Goal: Task Accomplishment & Management: Manage account settings

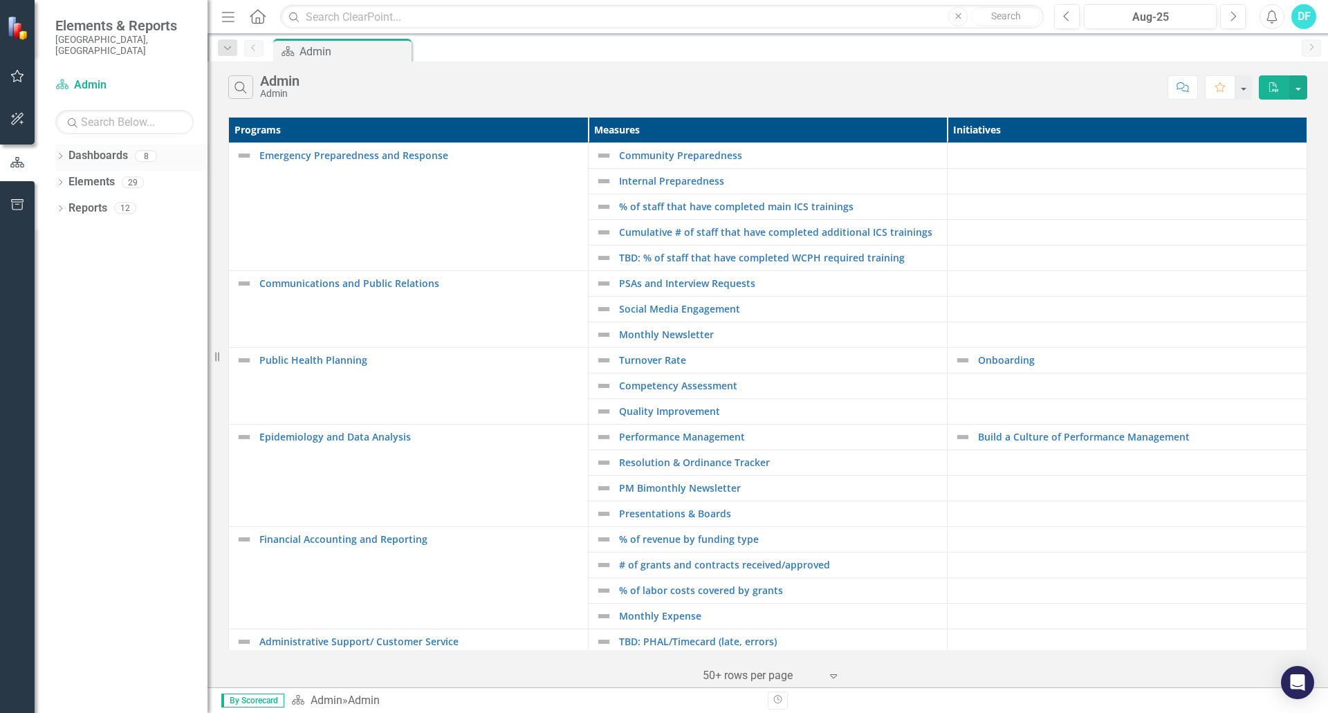
click at [62, 152] on div "Dropdown" at bounding box center [60, 158] width 10 height 12
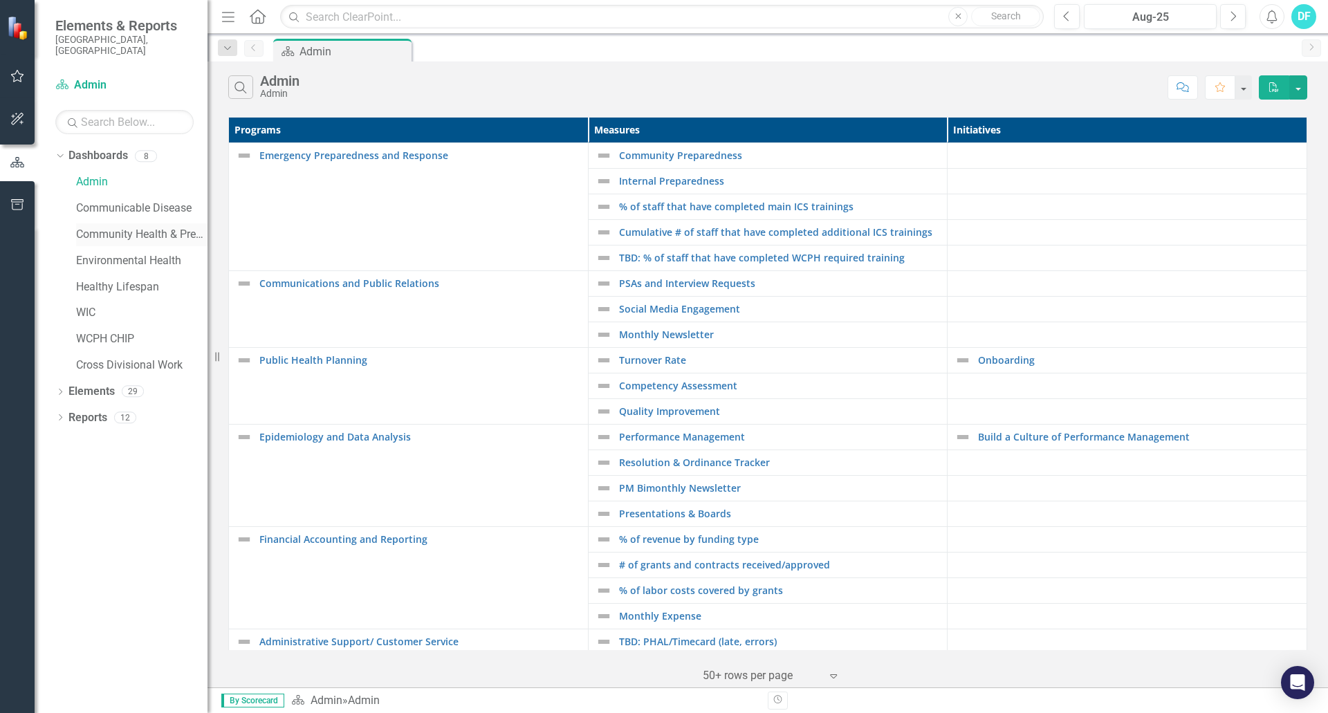
click at [117, 227] on link "Community Health & Prevention" at bounding box center [141, 235] width 131 height 16
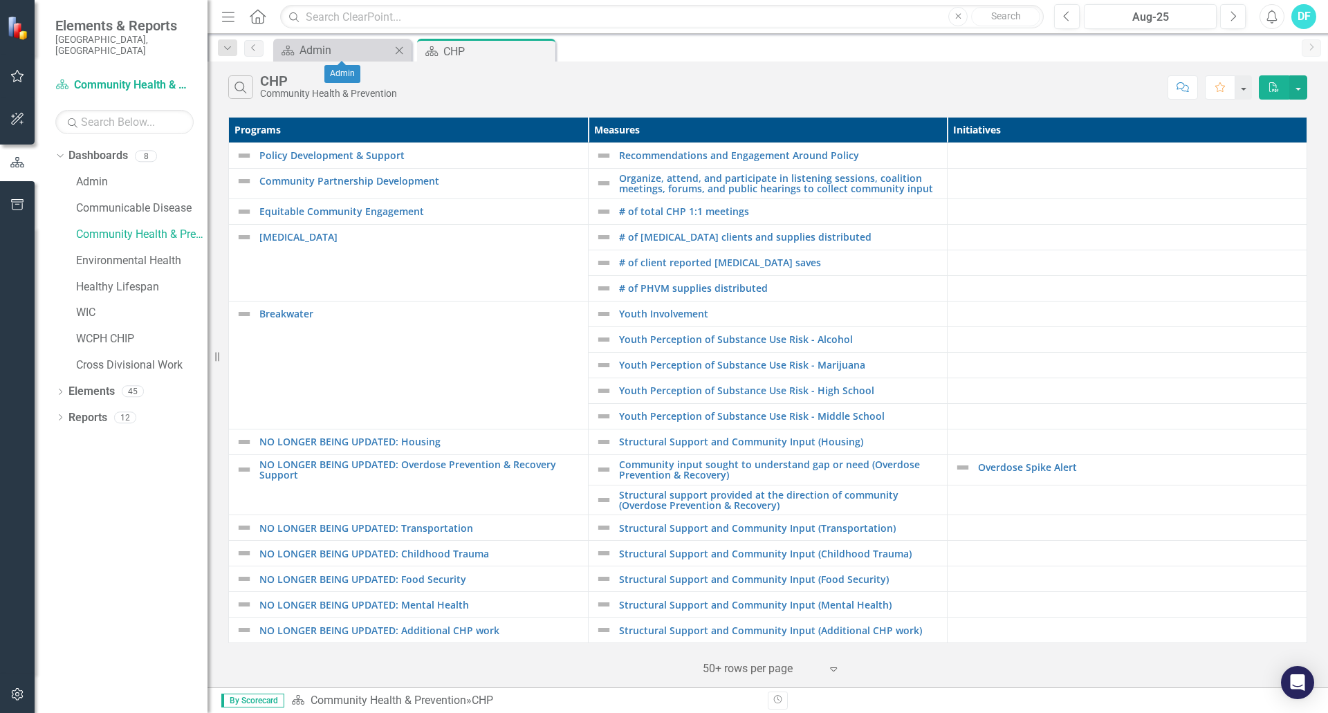
click at [402, 52] on icon "Close" at bounding box center [399, 50] width 14 height 11
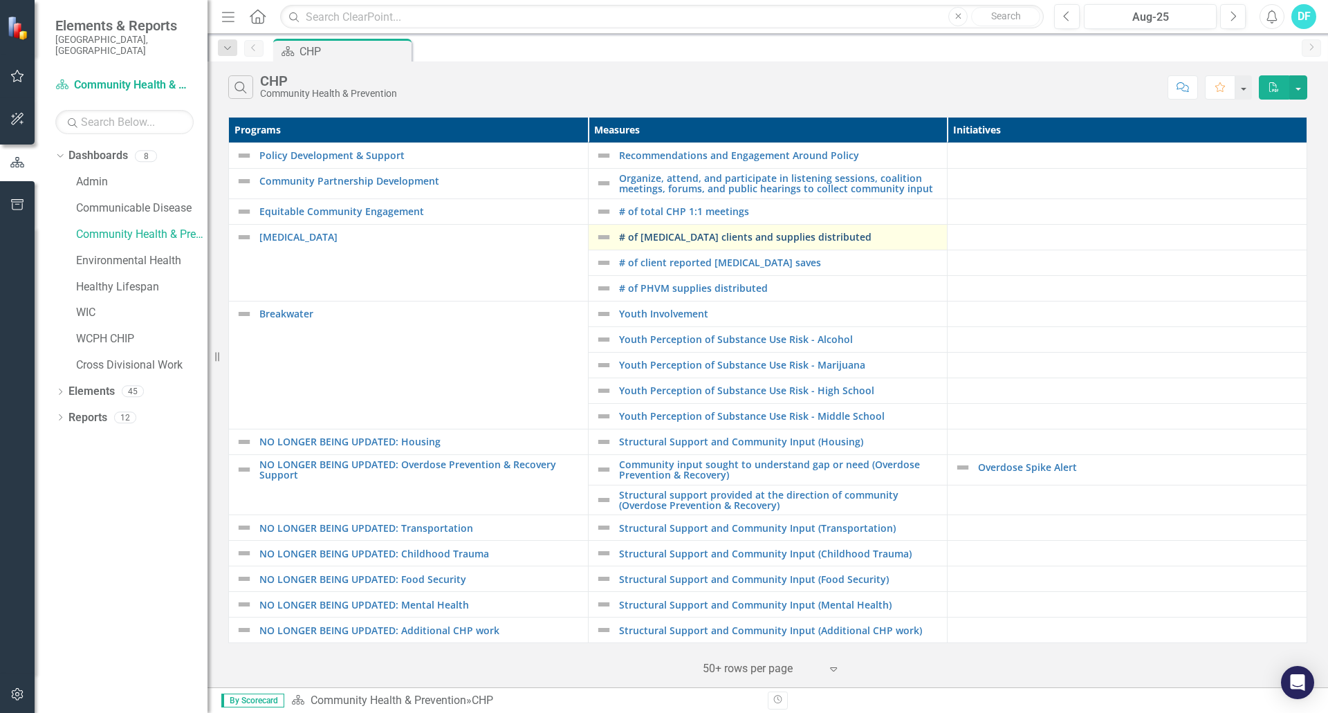
click at [685, 232] on link "# of [MEDICAL_DATA] clients and supplies distributed" at bounding box center [780, 237] width 322 height 10
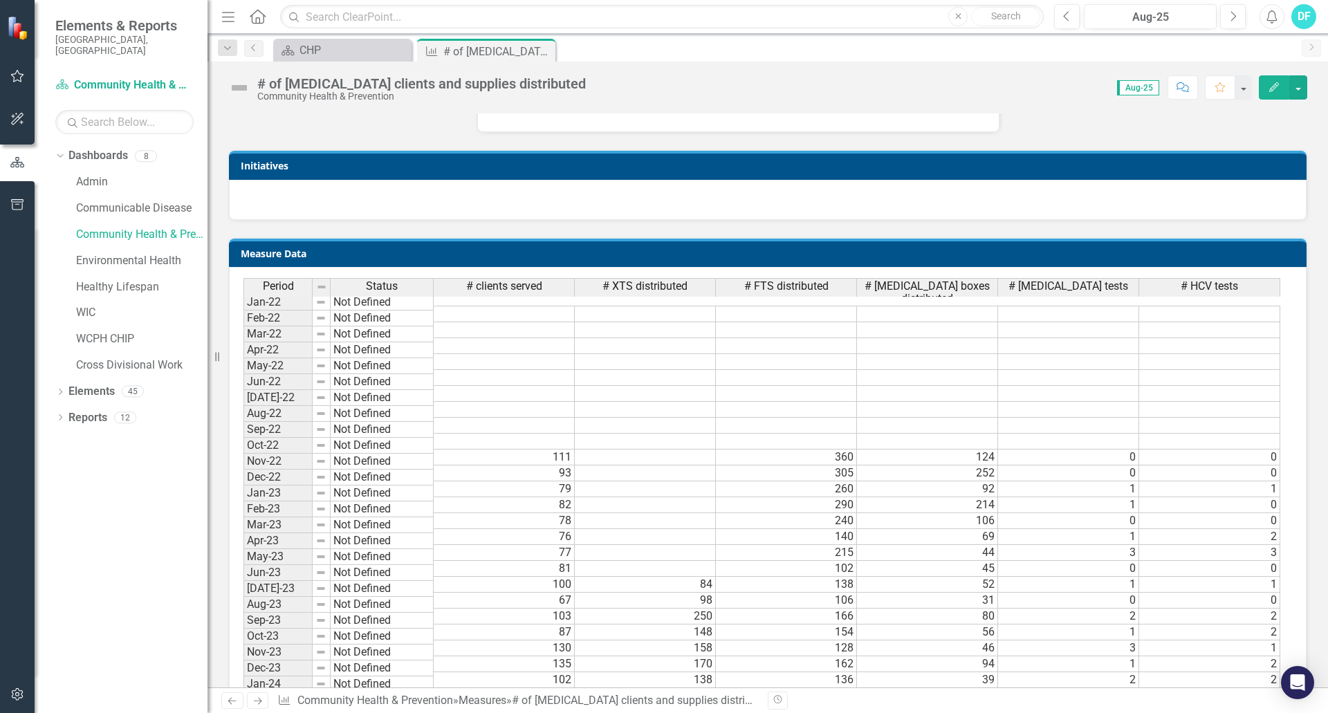
scroll to position [207, 0]
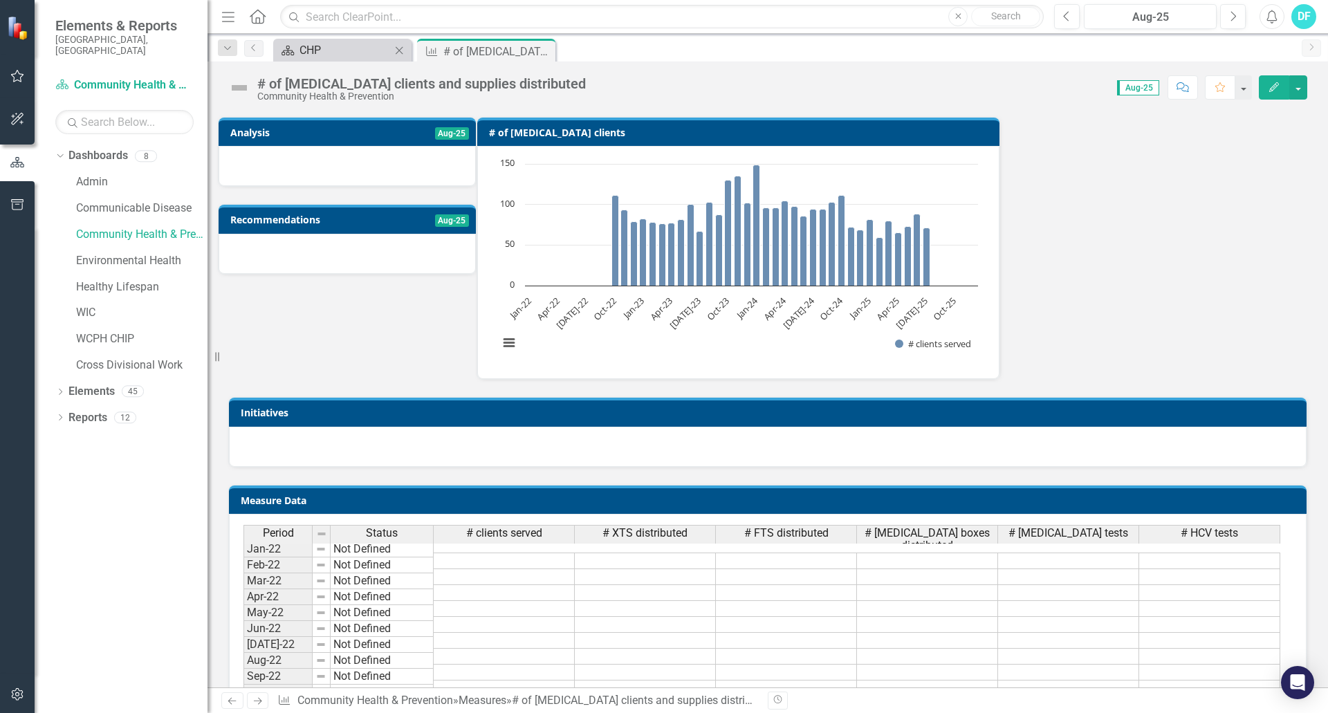
click at [337, 51] on div "CHP" at bounding box center [344, 49] width 91 height 17
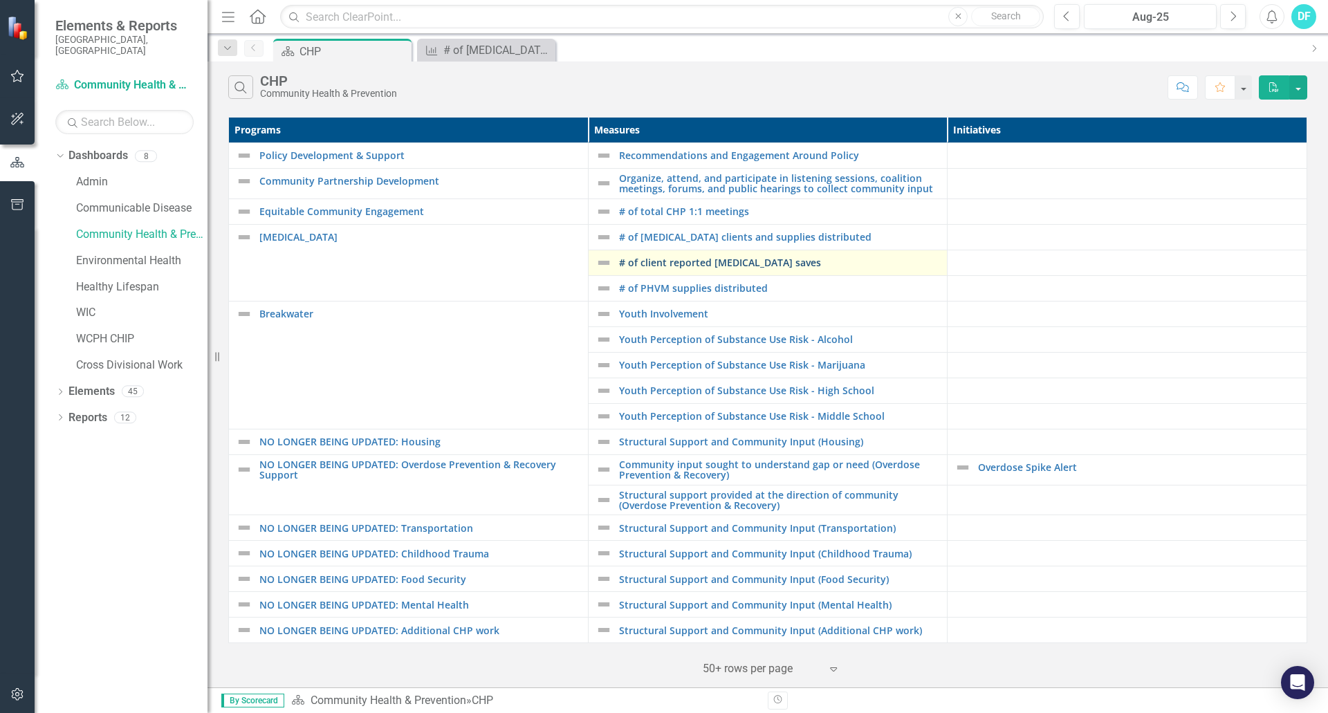
click at [689, 266] on link "# of client reported [MEDICAL_DATA] saves" at bounding box center [780, 262] width 322 height 10
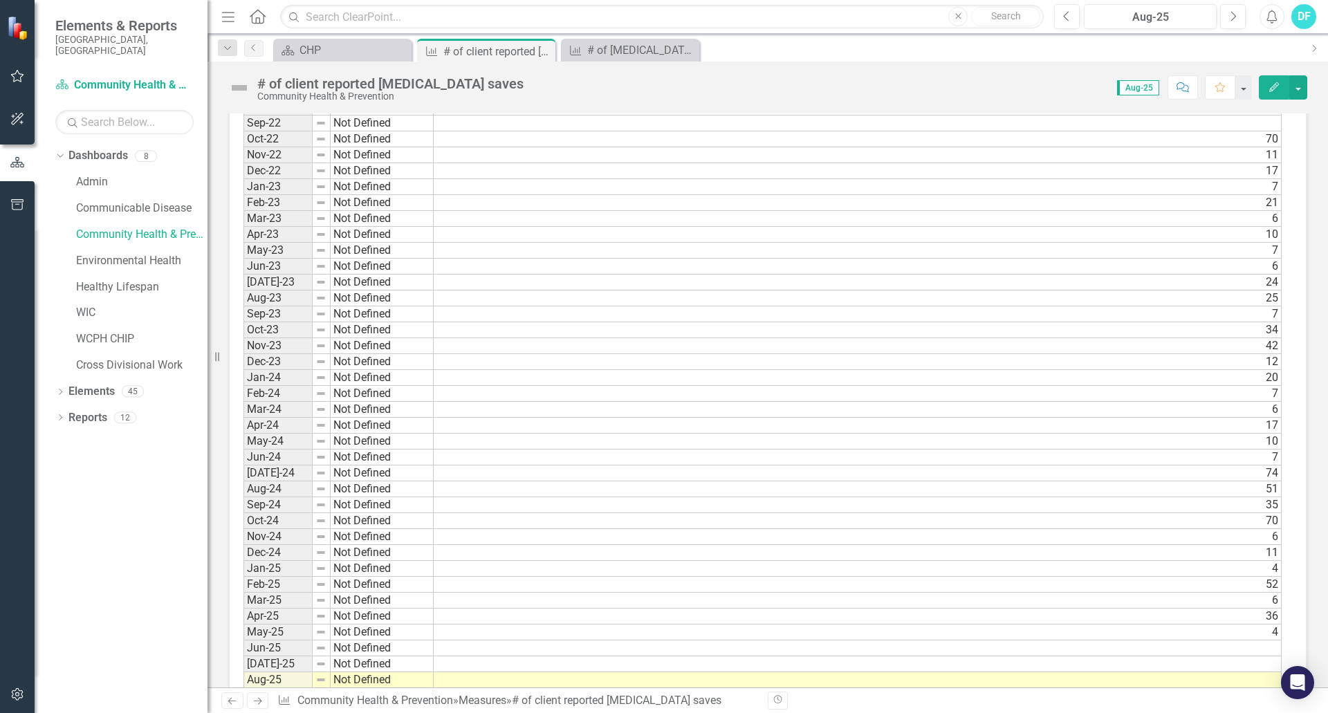
scroll to position [1106, 0]
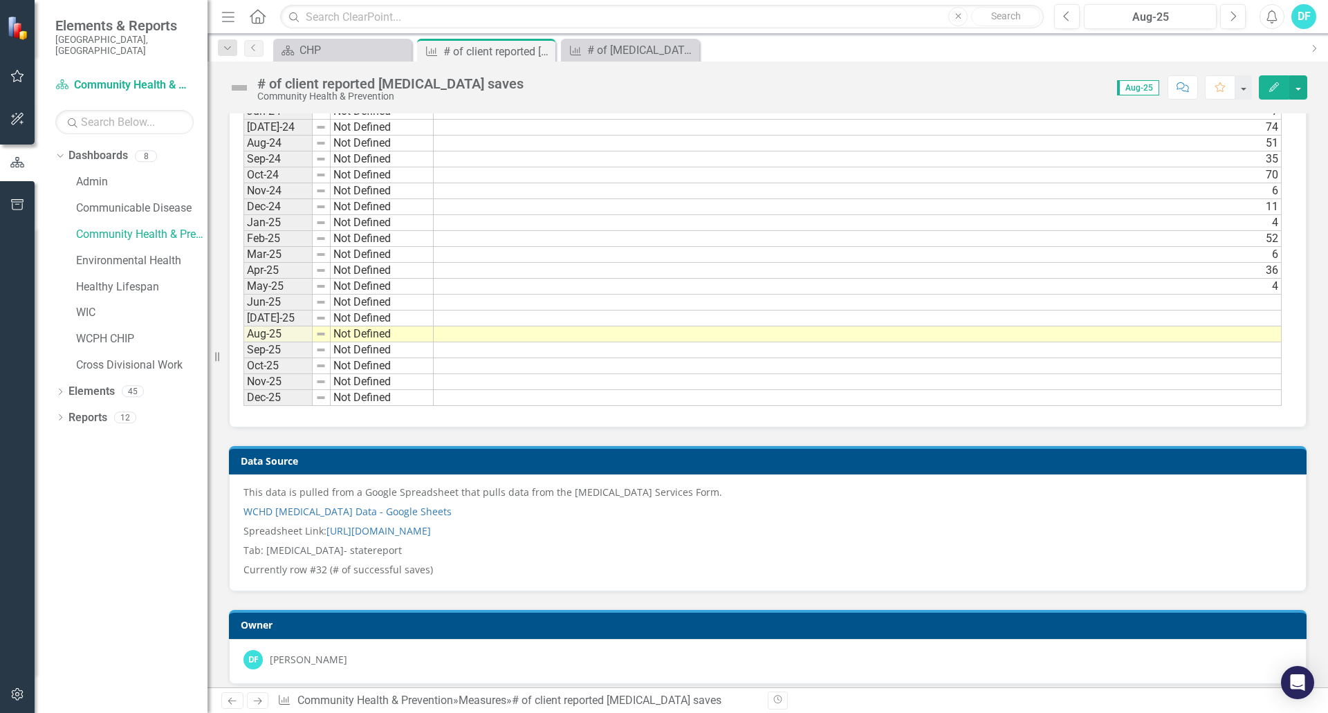
click at [1276, 301] on td at bounding box center [858, 303] width 848 height 16
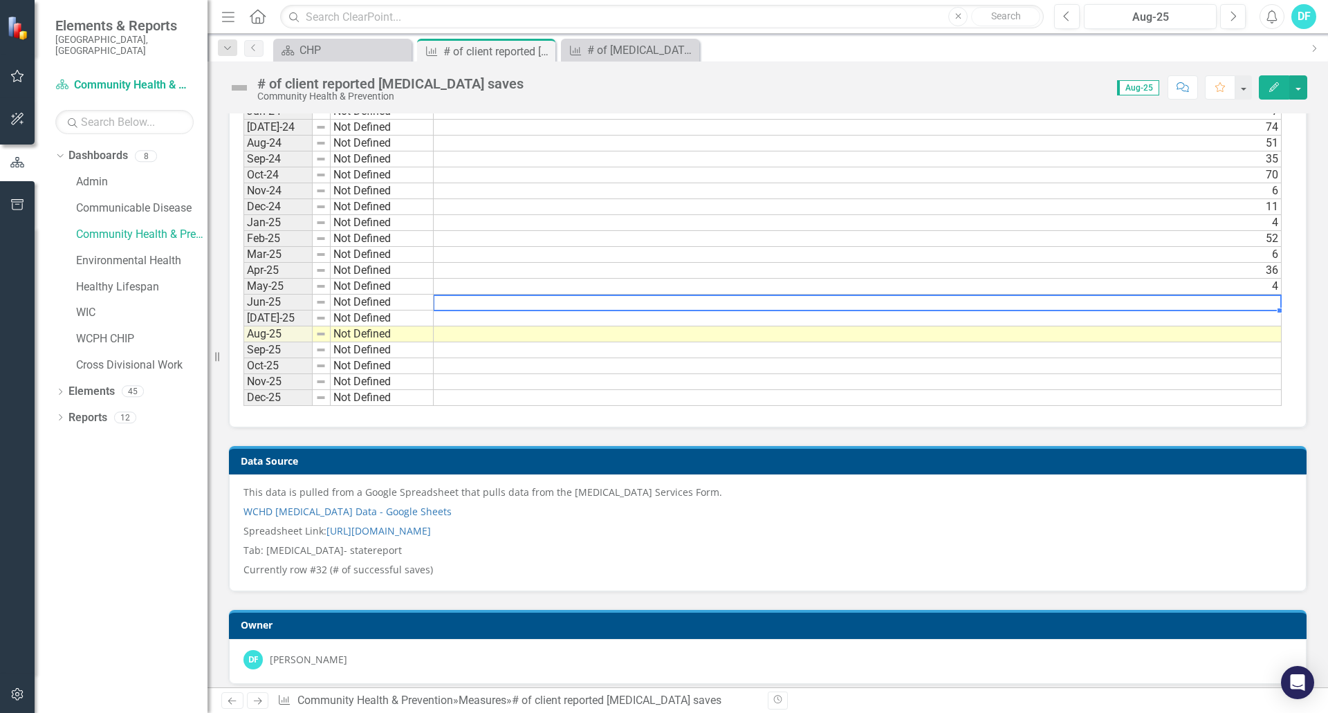
click at [1276, 301] on td at bounding box center [858, 303] width 848 height 16
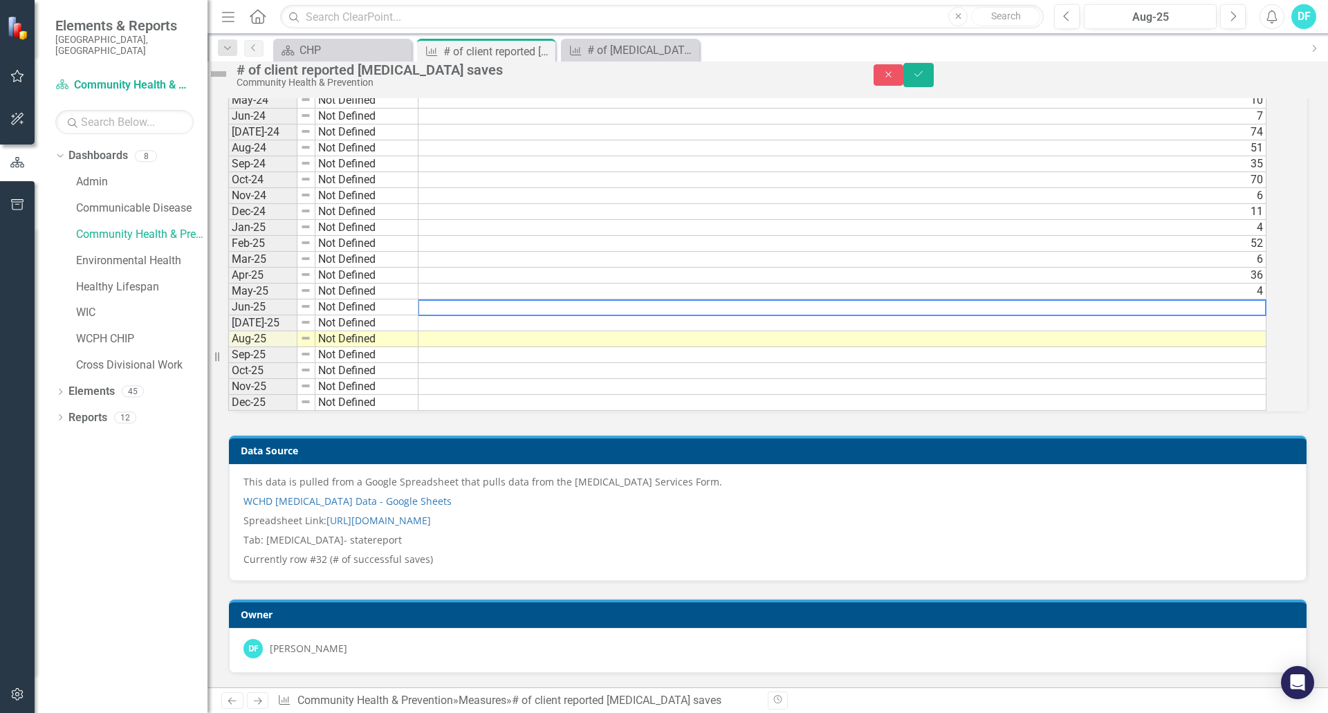
scroll to position [1110, 0]
type textarea "7"
click at [1265, 324] on td at bounding box center [843, 323] width 850 height 16
click at [1265, 323] on td at bounding box center [843, 323] width 850 height 16
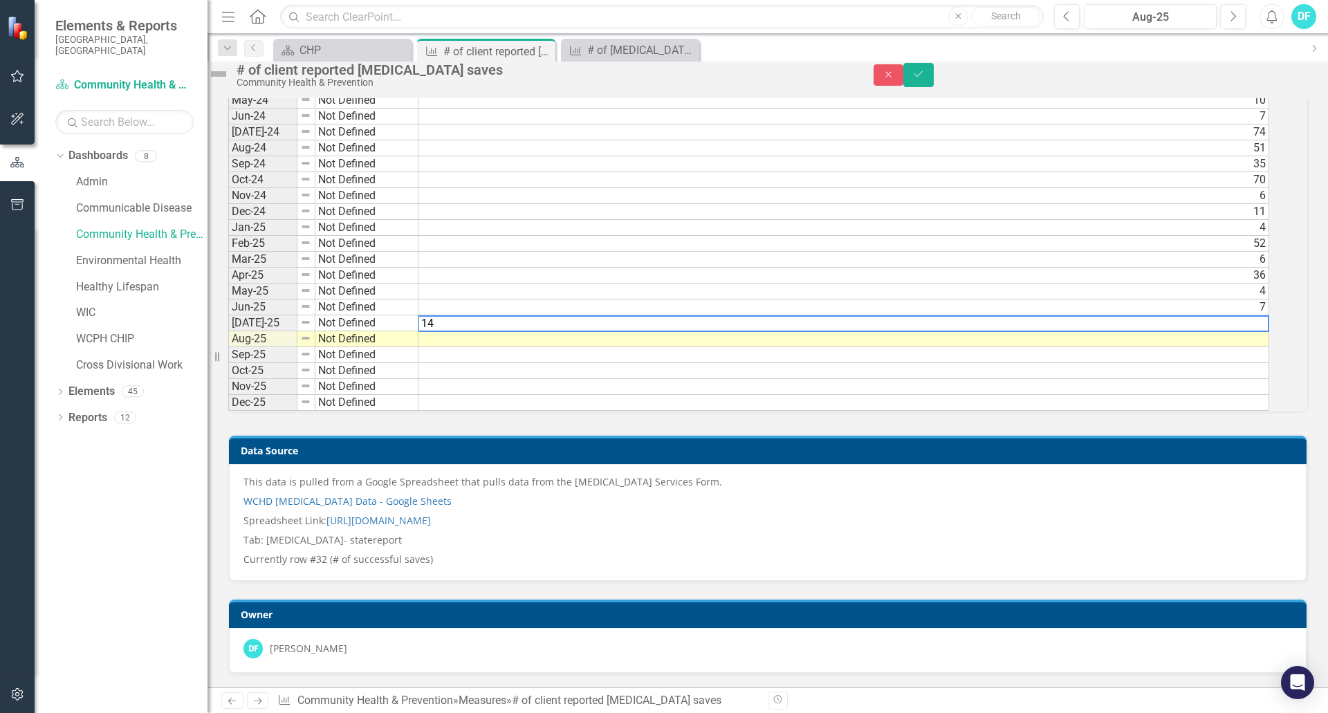
type textarea "14"
click at [1247, 338] on td at bounding box center [843, 339] width 850 height 16
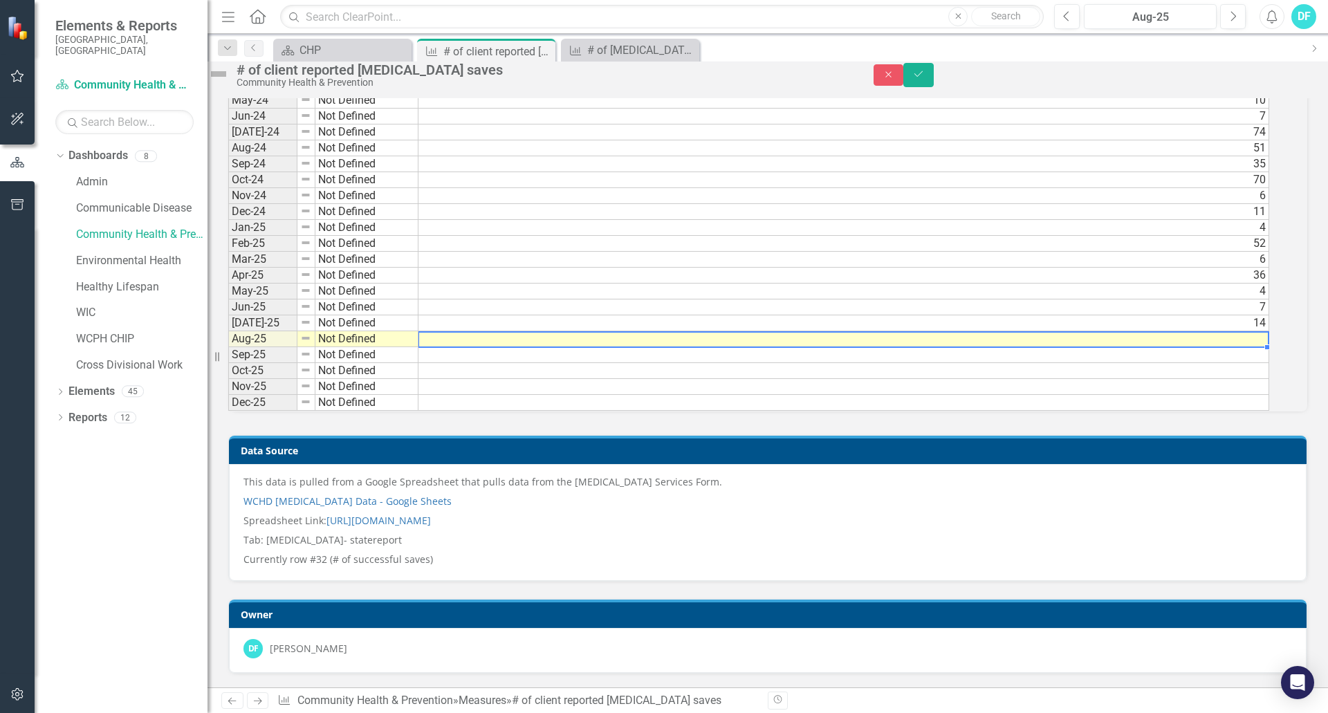
click at [1247, 338] on td at bounding box center [843, 339] width 850 height 16
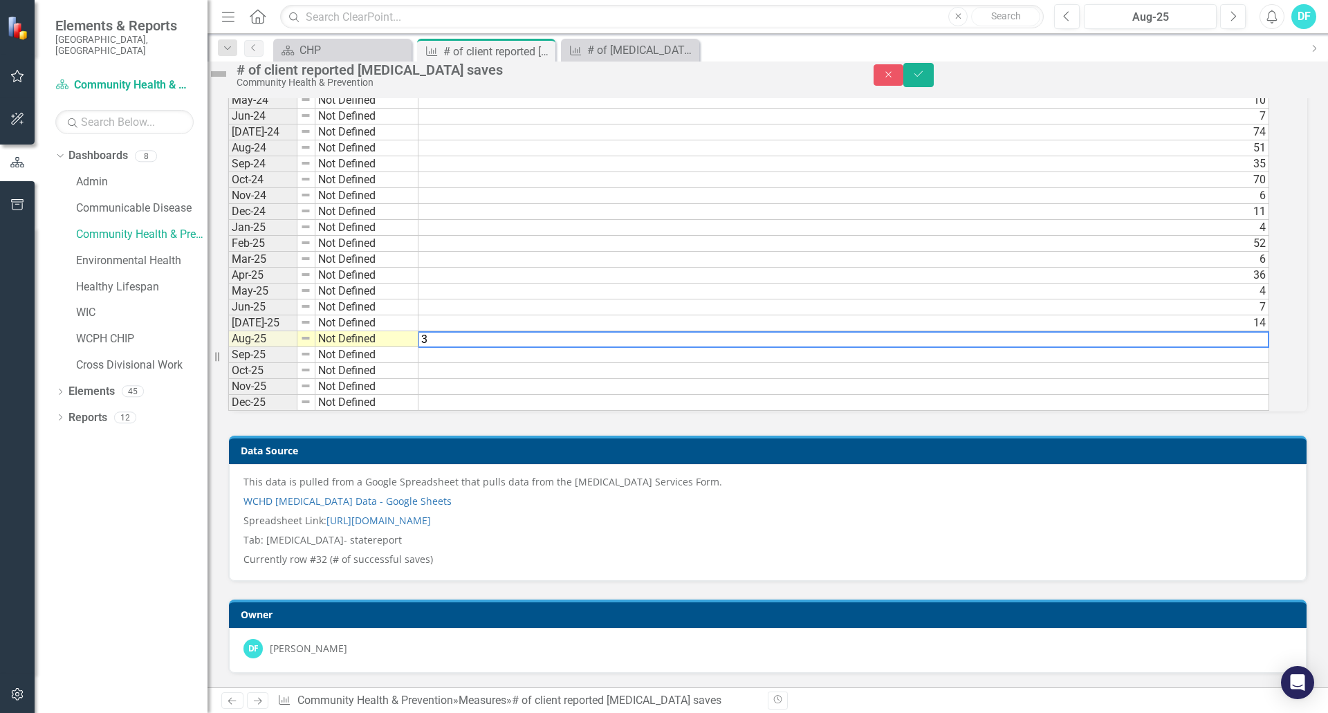
type textarea "3"
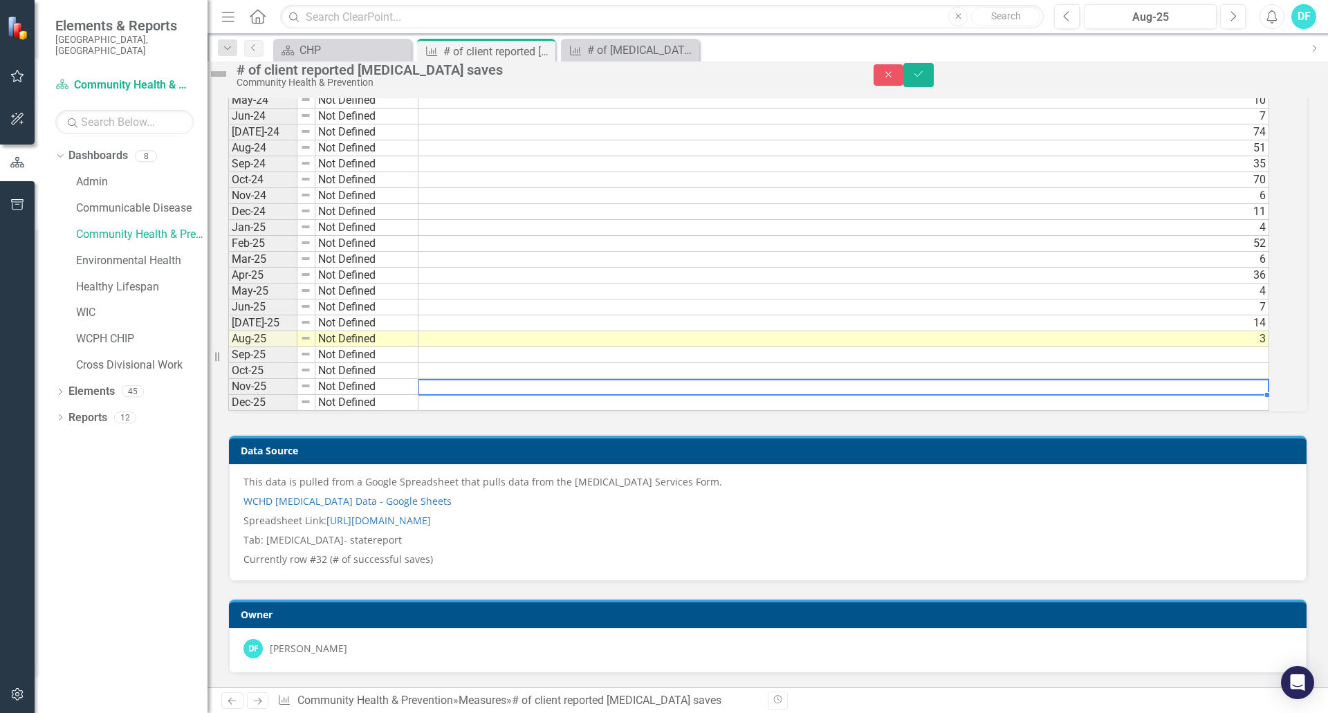
click at [1187, 380] on td at bounding box center [843, 387] width 850 height 16
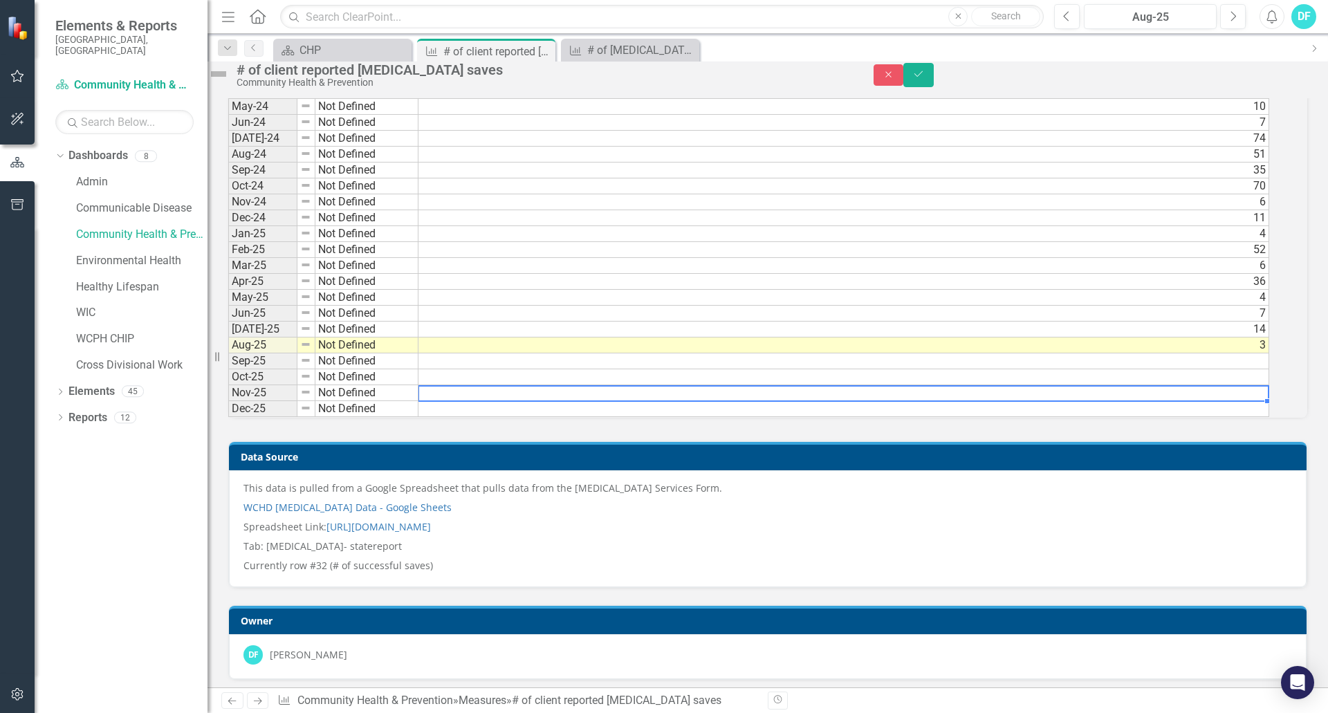
scroll to position [1041, 0]
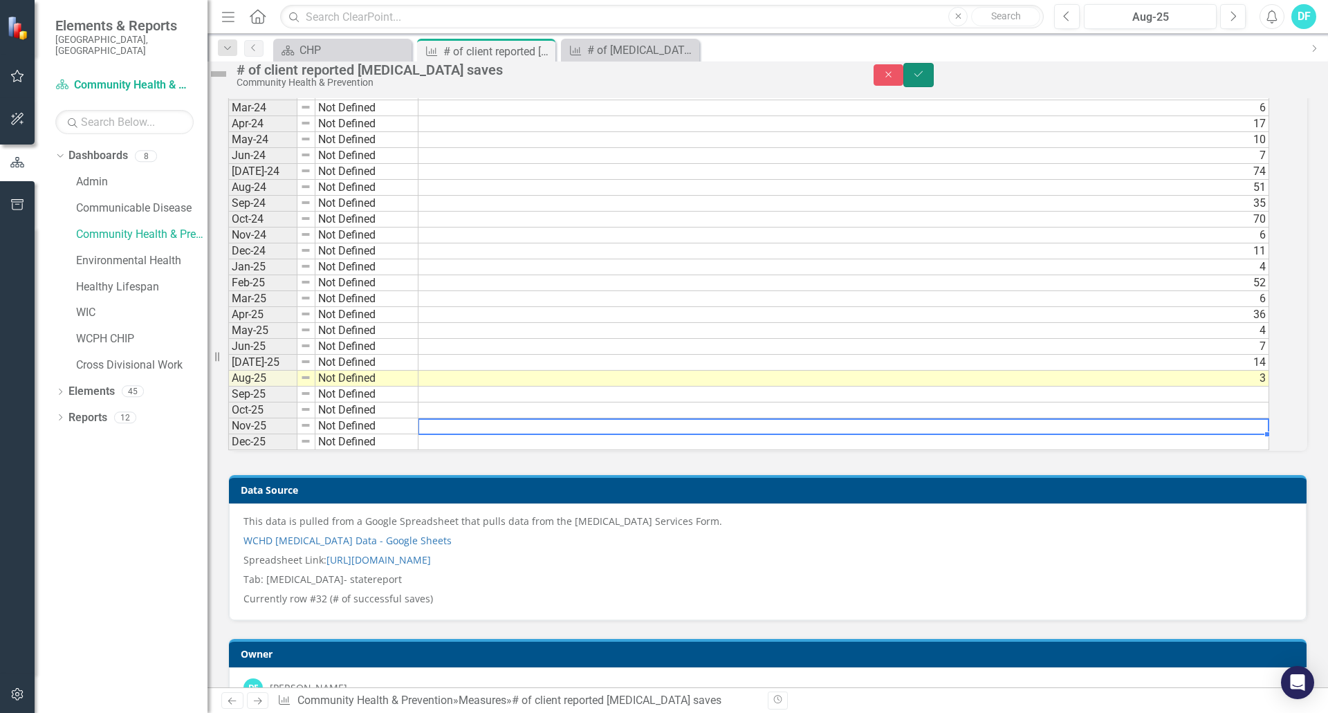
click at [933, 87] on button "Save" at bounding box center [918, 75] width 30 height 24
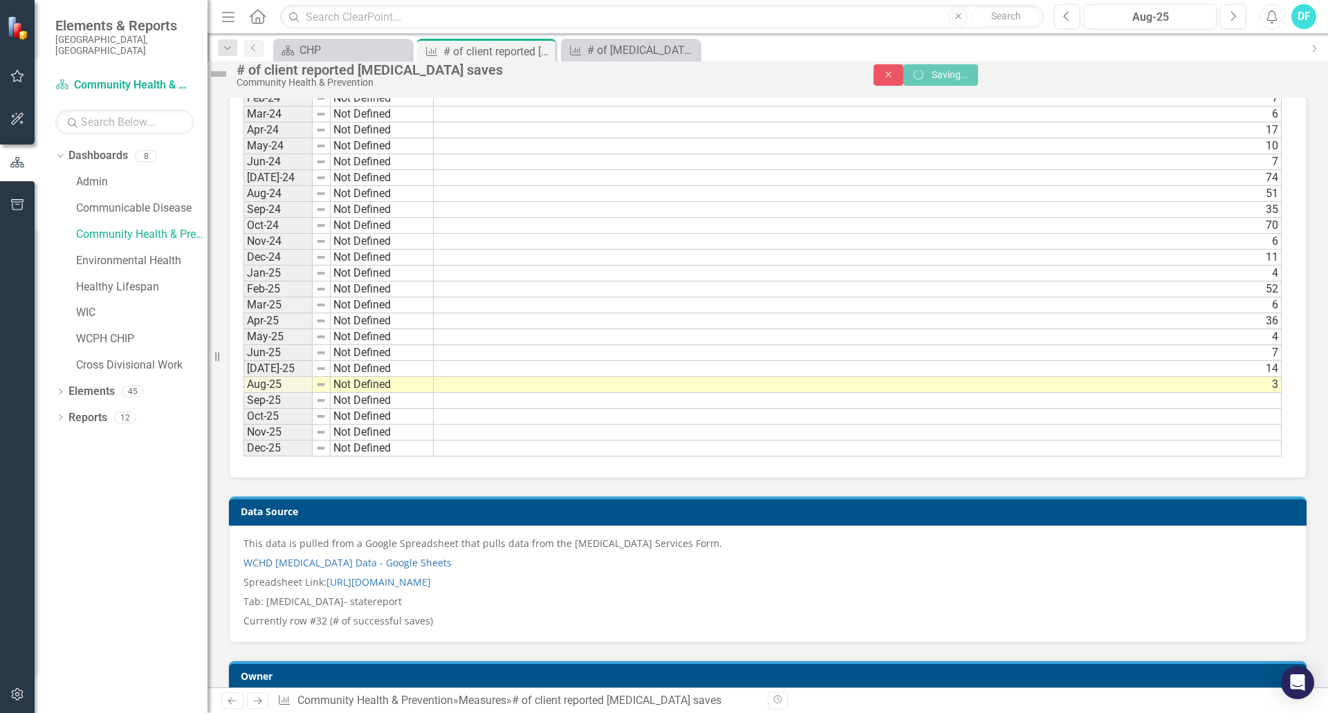
scroll to position [0, 0]
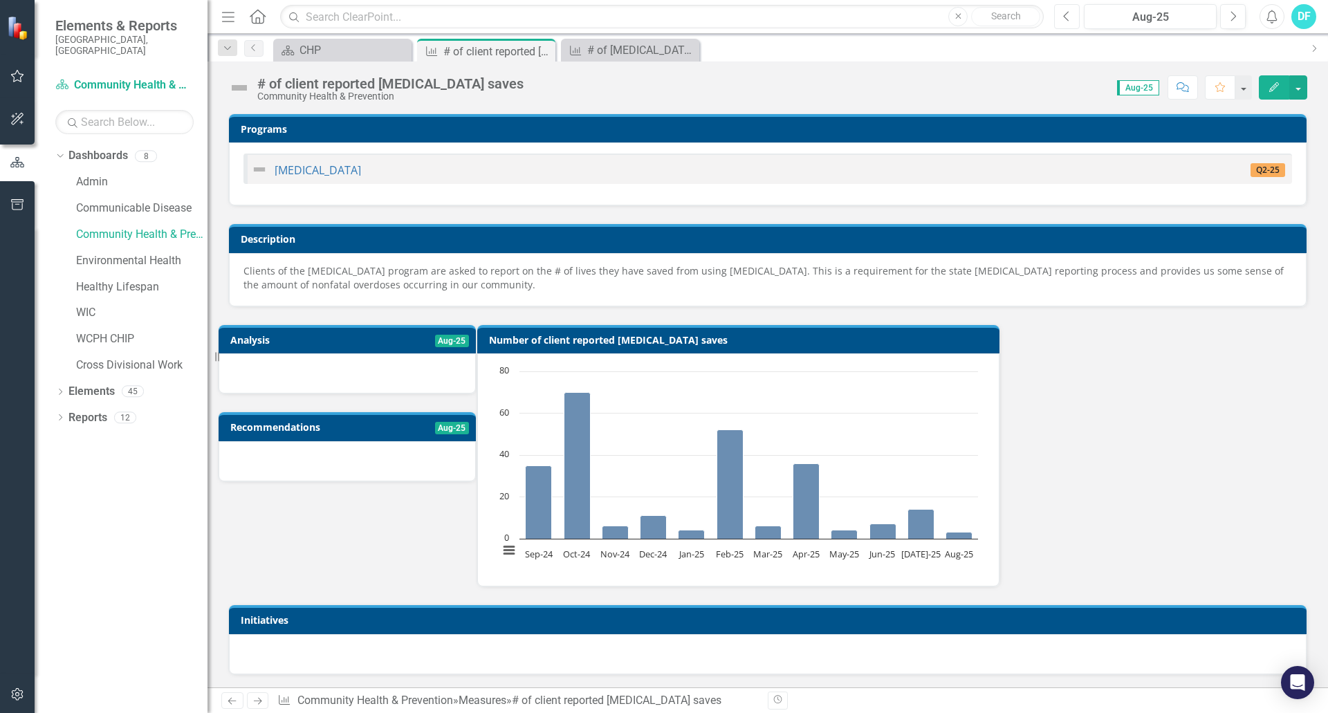
click at [1068, 10] on icon "Previous" at bounding box center [1067, 16] width 8 height 12
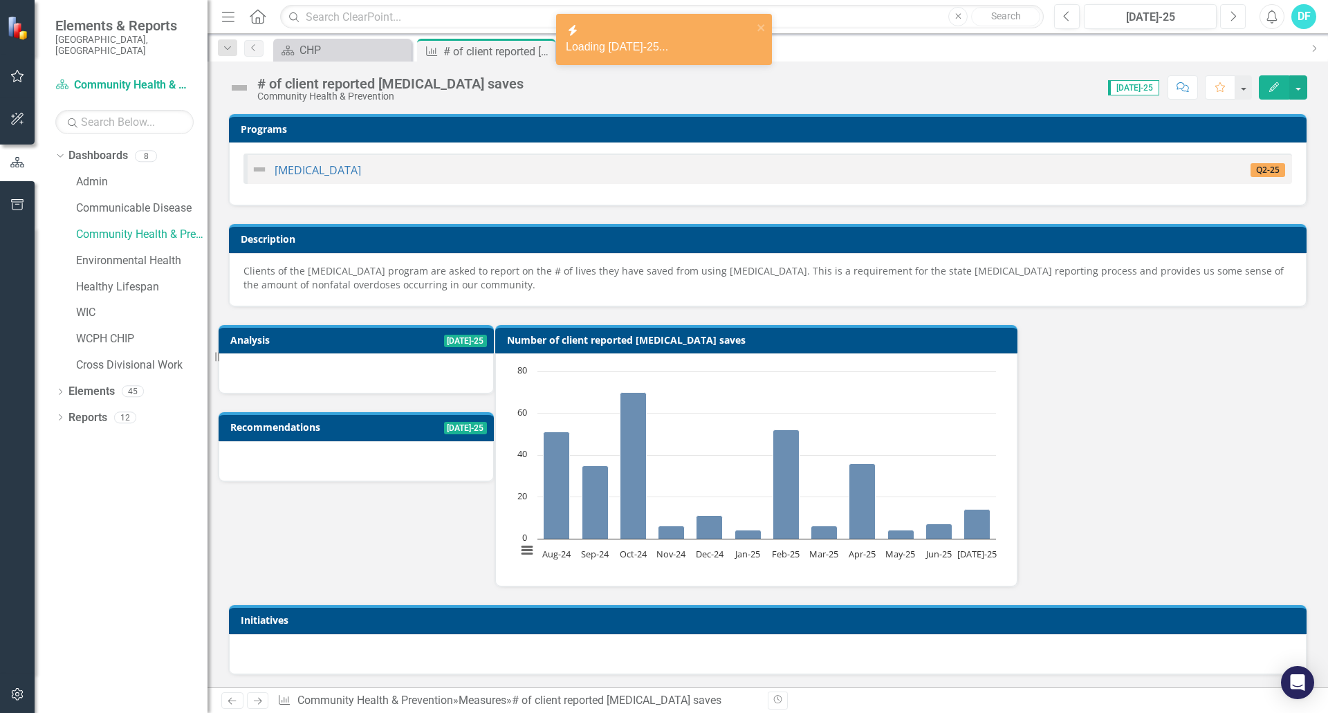
click at [1227, 20] on button "Next" at bounding box center [1233, 16] width 26 height 25
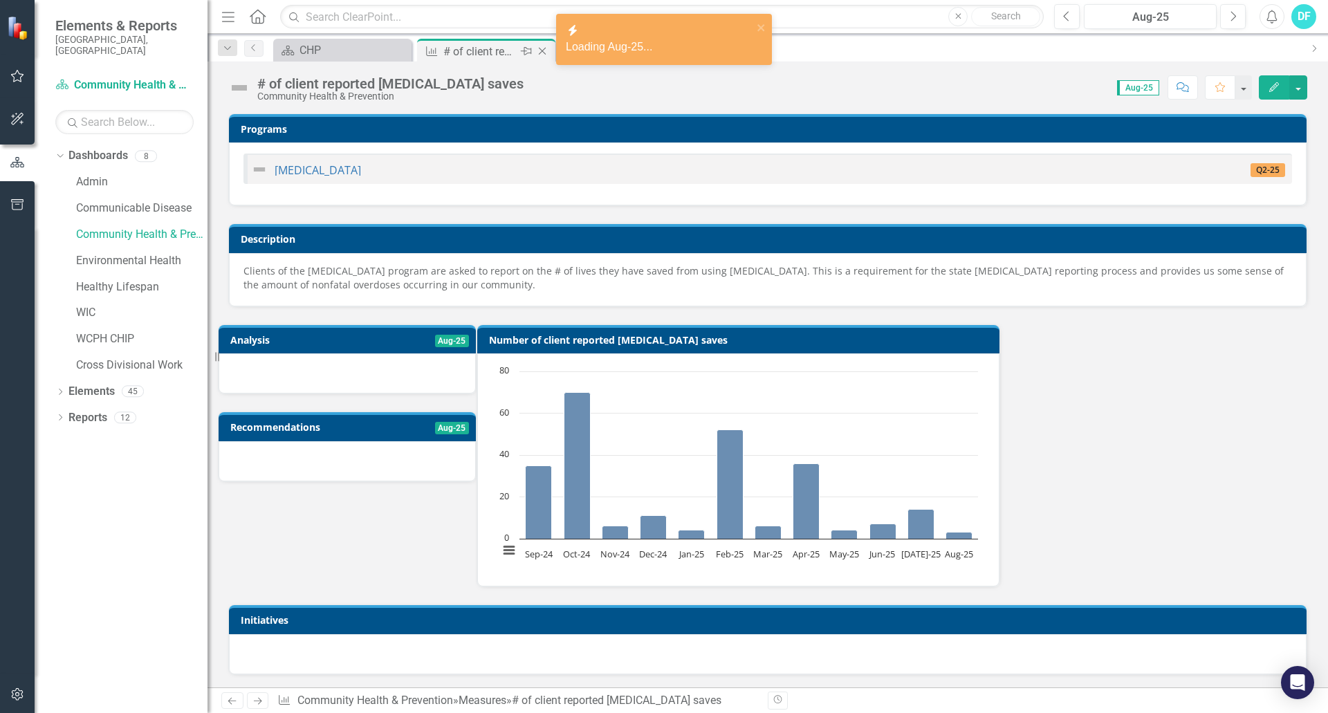
click at [524, 40] on div "Measure # of client reported [MEDICAL_DATA] saves Pin Close" at bounding box center [486, 50] width 138 height 23
click at [547, 52] on icon "Close" at bounding box center [542, 51] width 14 height 11
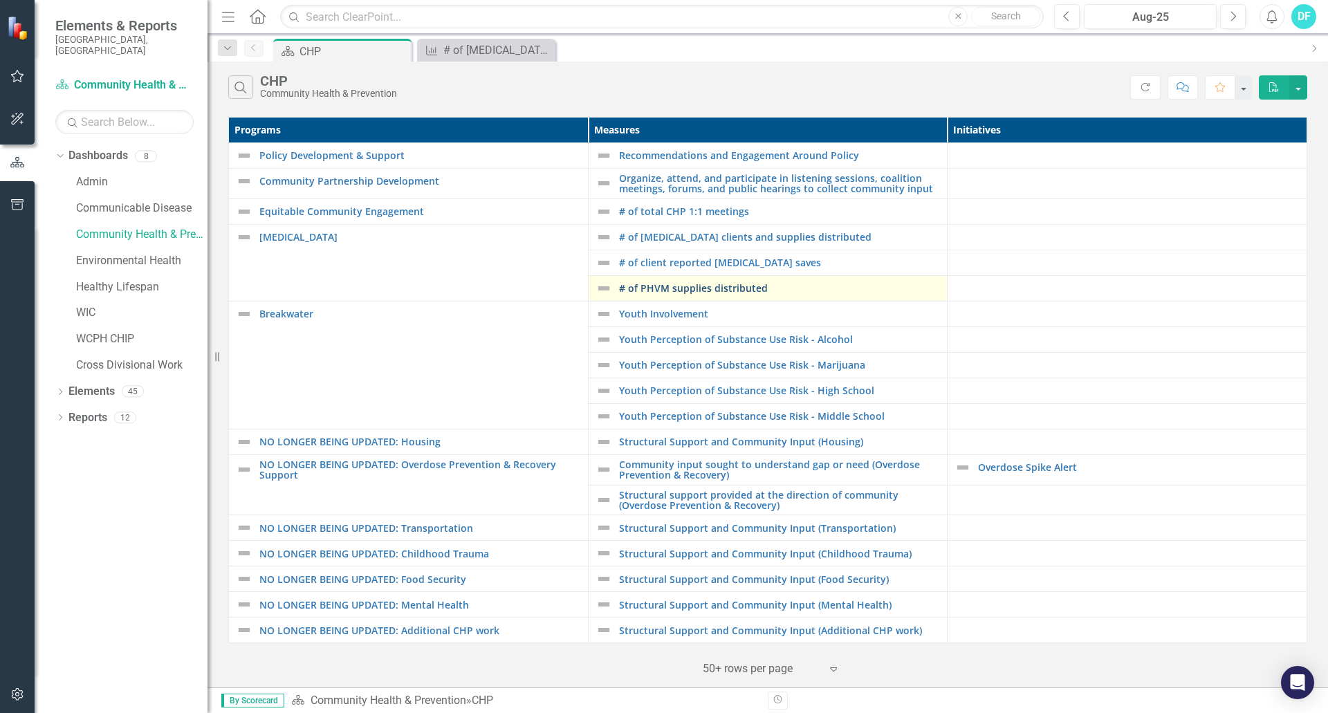
click at [706, 292] on link "# of PHVM supplies distributed" at bounding box center [780, 288] width 322 height 10
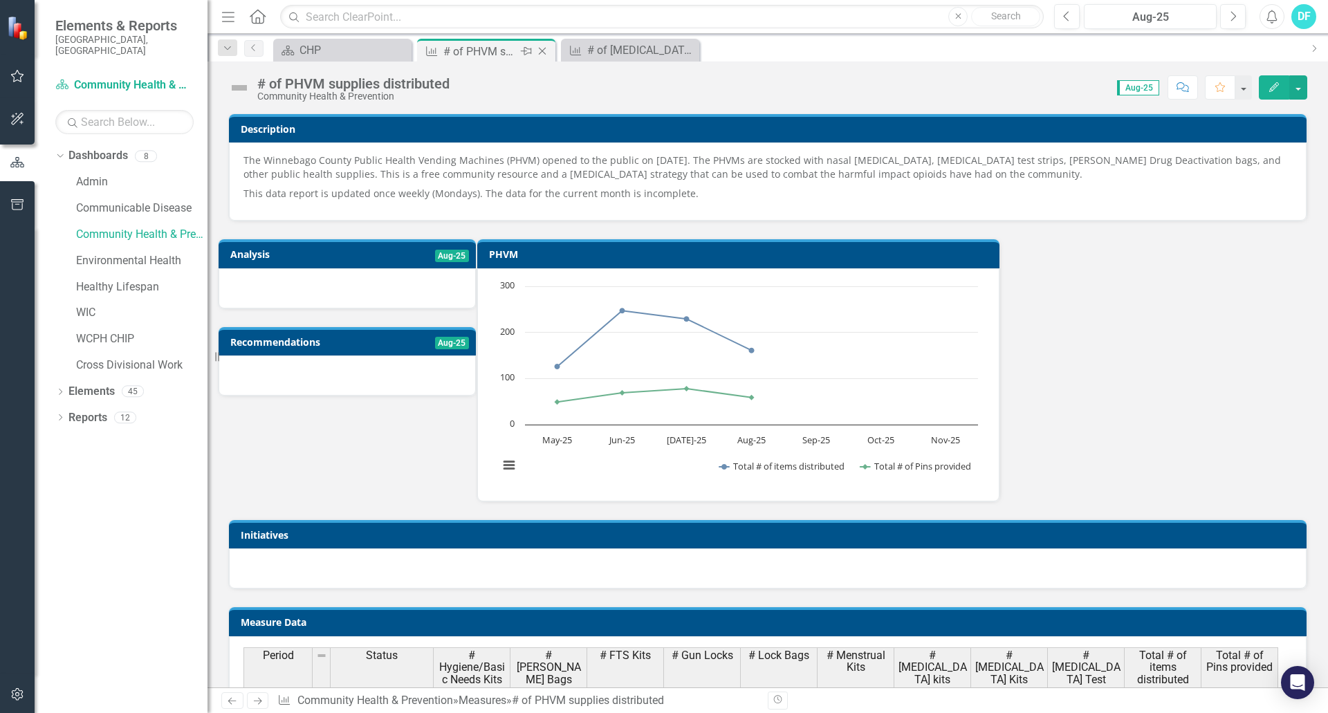
click at [545, 49] on icon "Close" at bounding box center [542, 51] width 14 height 11
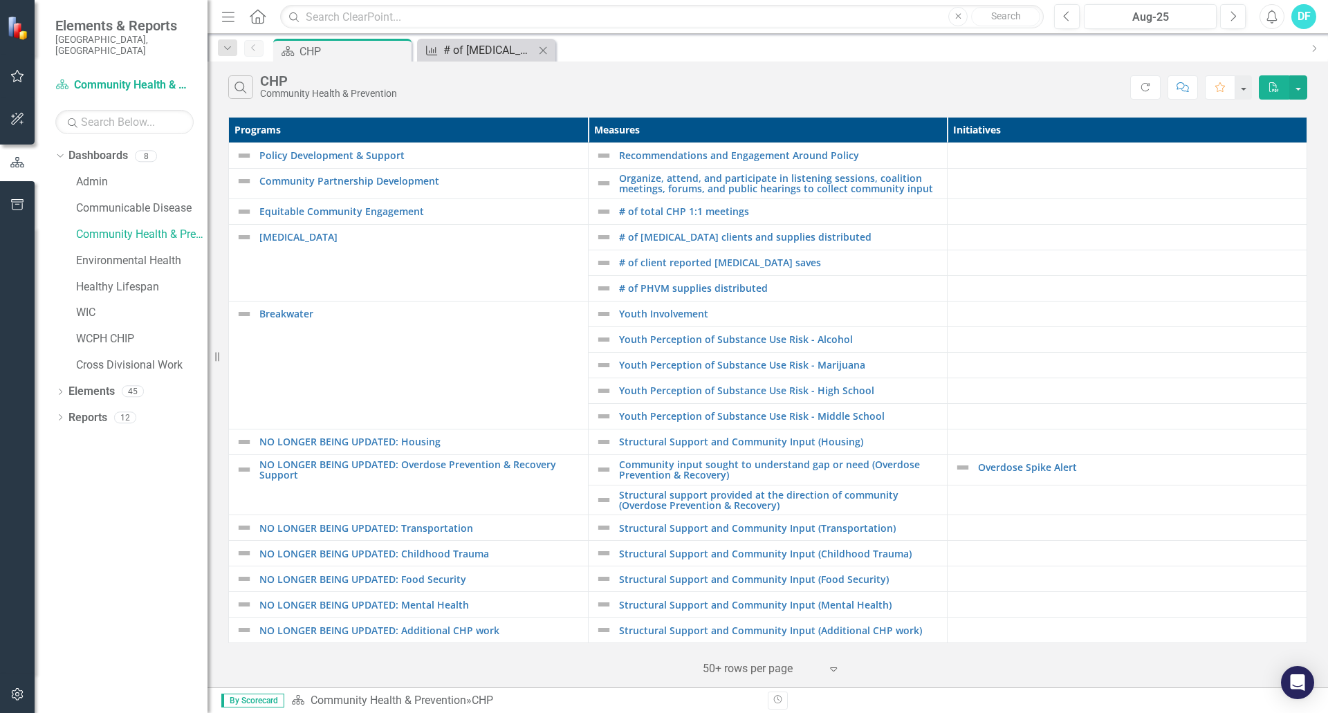
click at [484, 51] on div "# of [MEDICAL_DATA] clients and supplies distributed" at bounding box center [488, 49] width 91 height 17
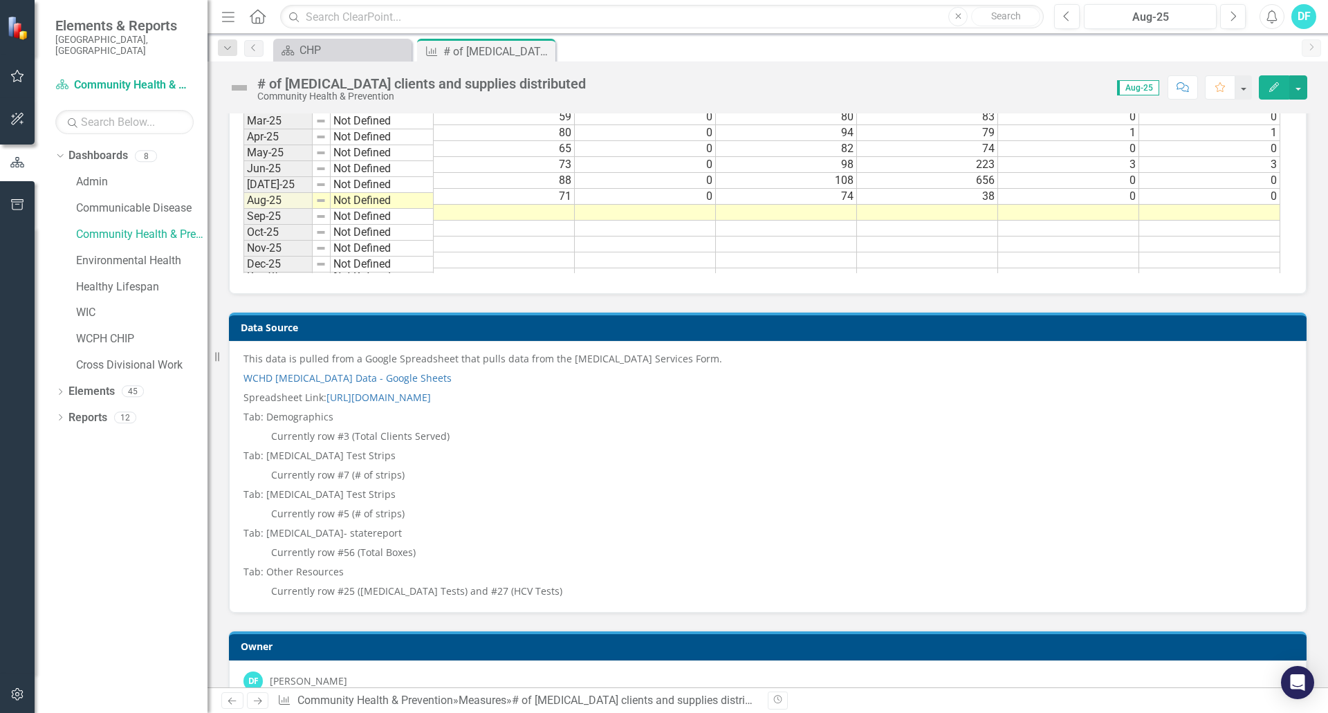
scroll to position [1245, 0]
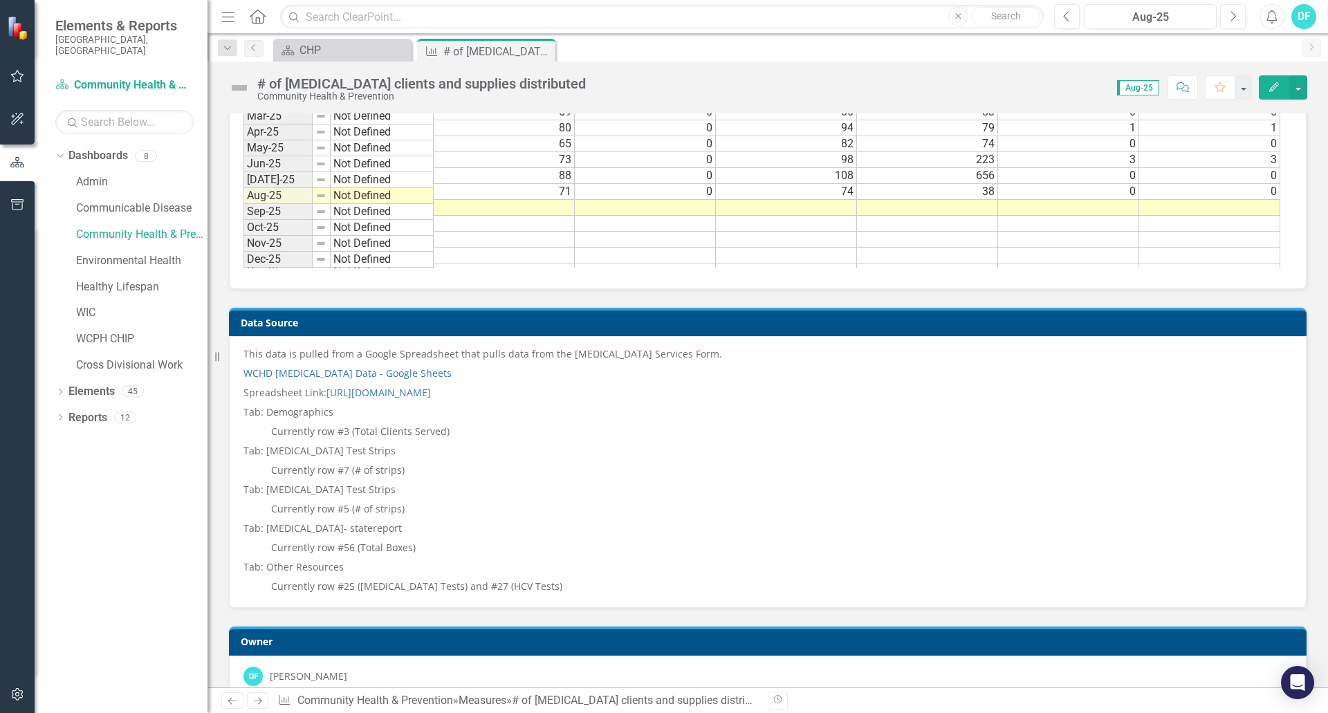
click at [518, 200] on td at bounding box center [504, 208] width 141 height 16
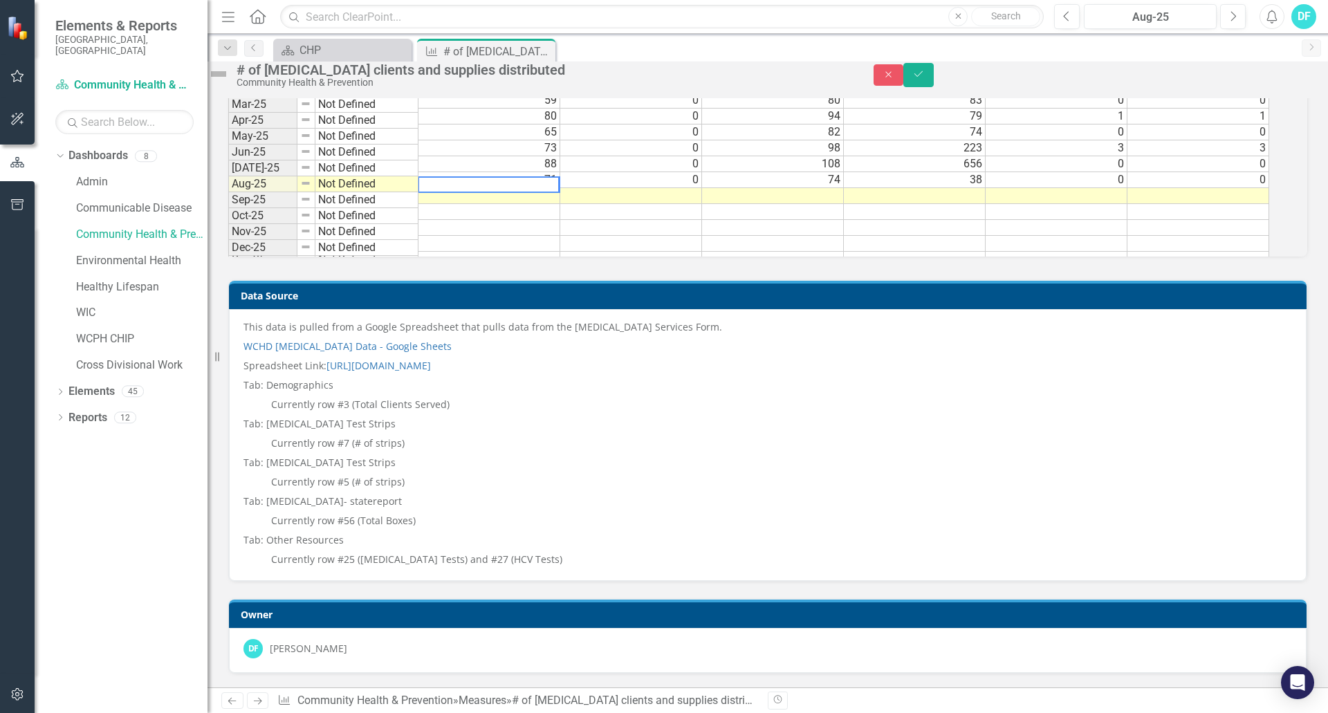
scroll to position [1248, 0]
type textarea "71"
click at [628, 194] on td at bounding box center [631, 196] width 142 height 16
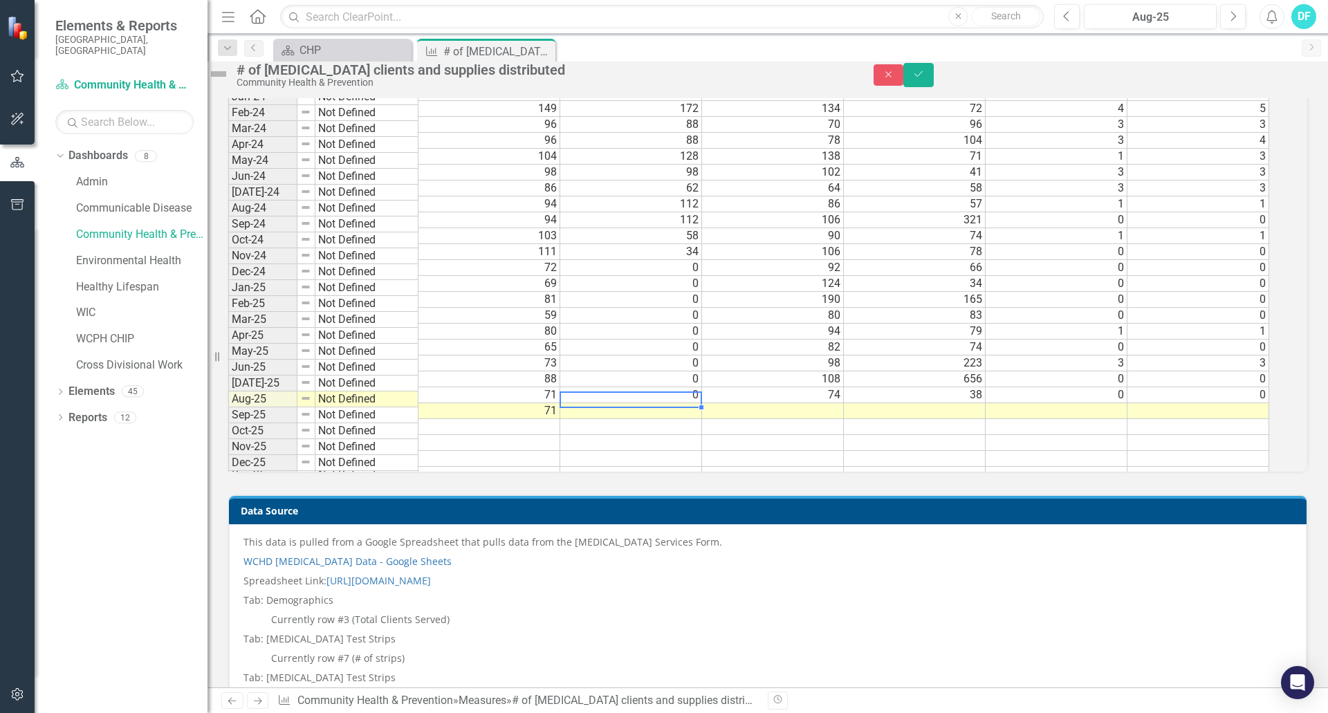
scroll to position [1110, 0]
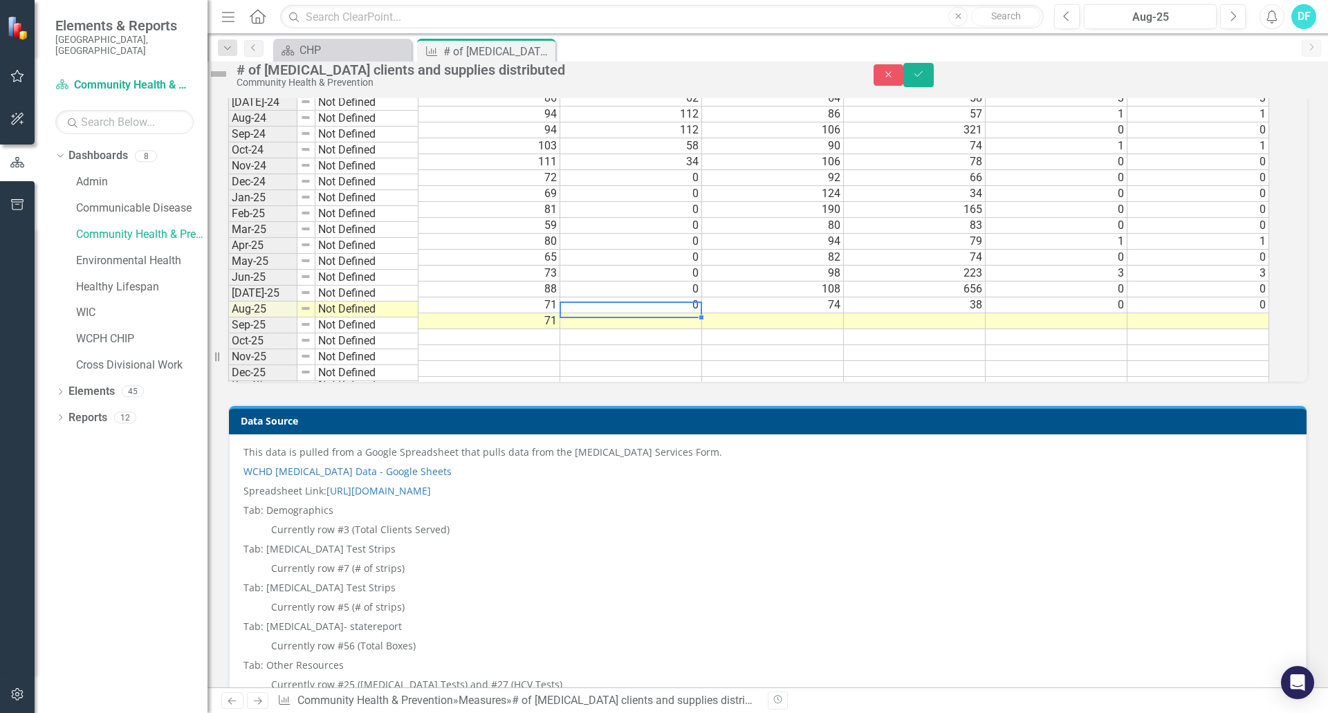
click at [698, 329] on td at bounding box center [631, 321] width 142 height 16
type textarea "0"
click at [834, 329] on td at bounding box center [773, 321] width 142 height 16
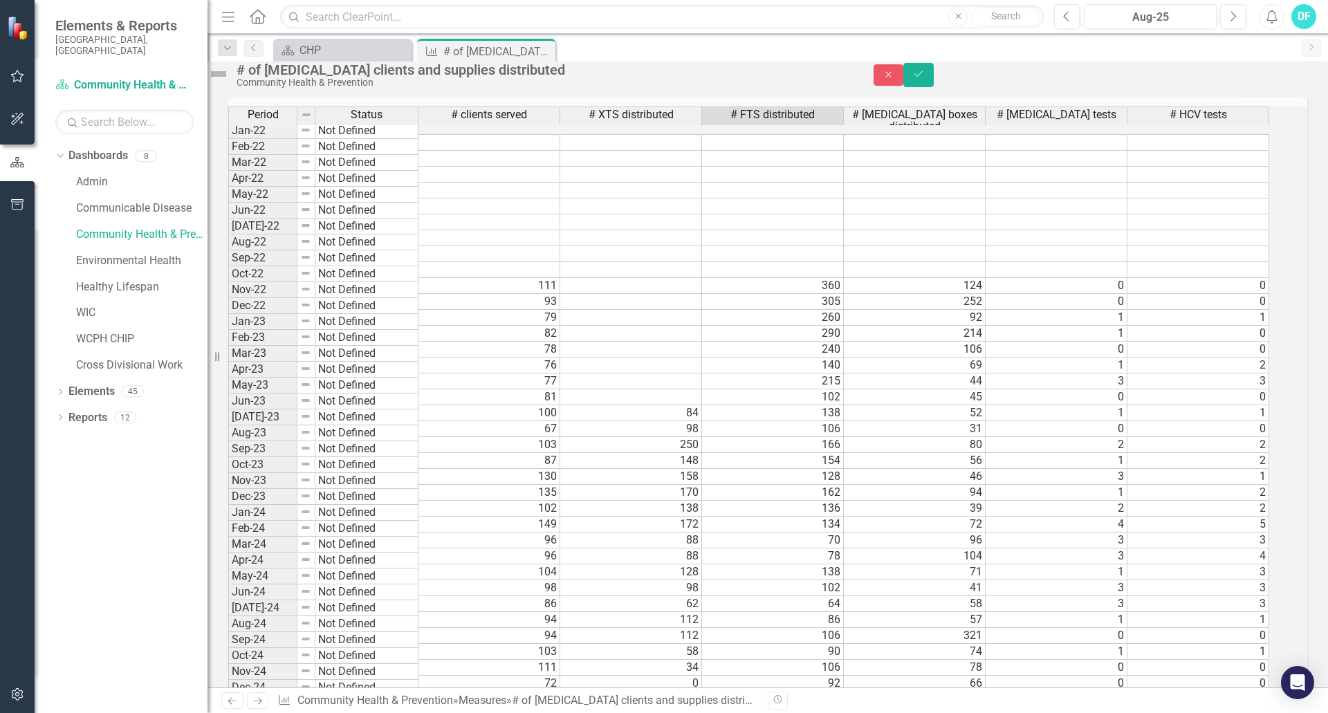
scroll to position [860, 0]
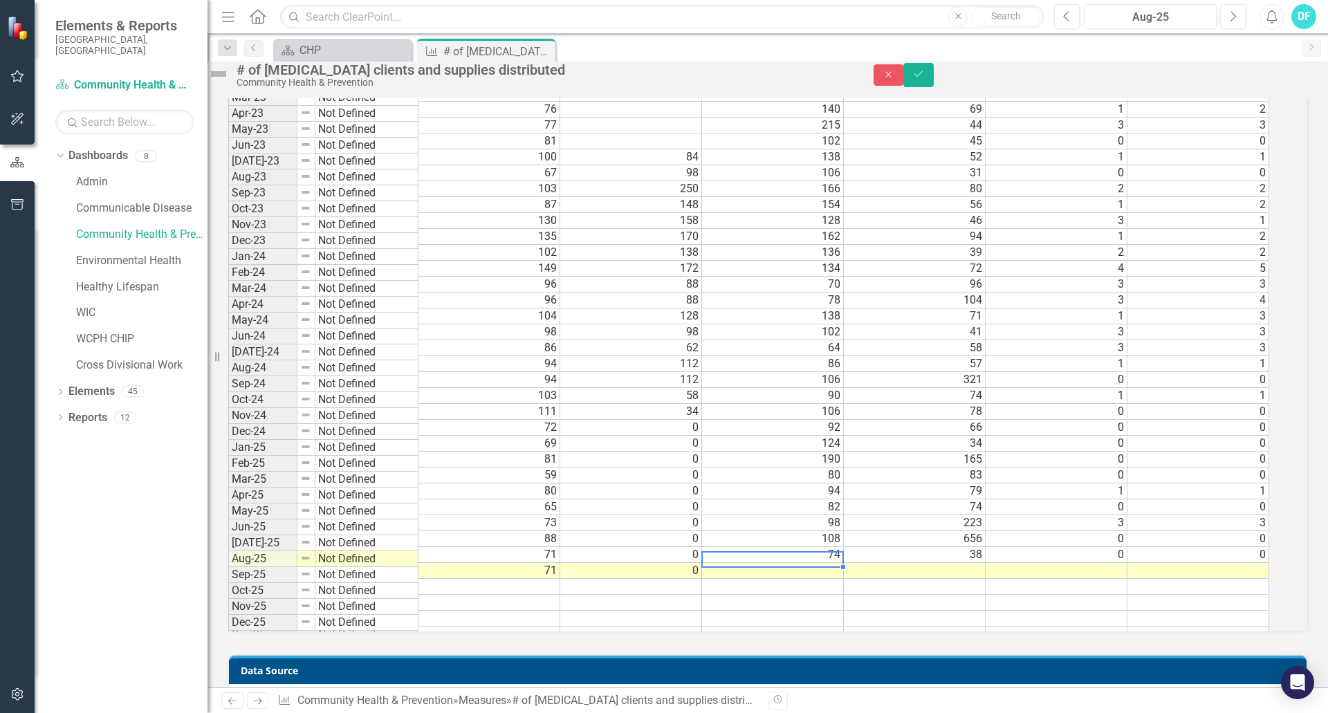
click at [808, 579] on td at bounding box center [773, 571] width 142 height 16
type textarea "44"
click at [942, 579] on td at bounding box center [915, 571] width 142 height 16
click at [1068, 579] on td at bounding box center [1056, 571] width 142 height 16
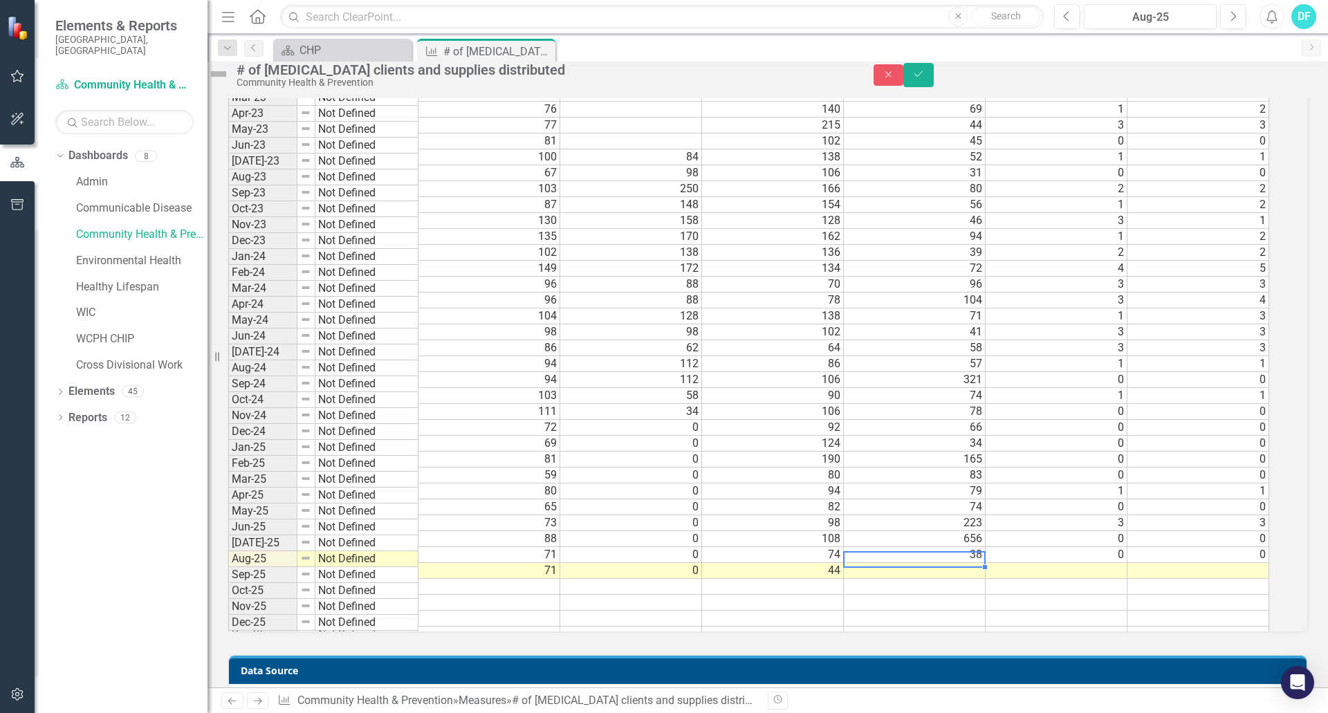
click at [1068, 579] on td at bounding box center [1056, 571] width 142 height 16
type textarea "0"
click at [1193, 579] on td at bounding box center [1198, 571] width 142 height 16
type textarea "0"
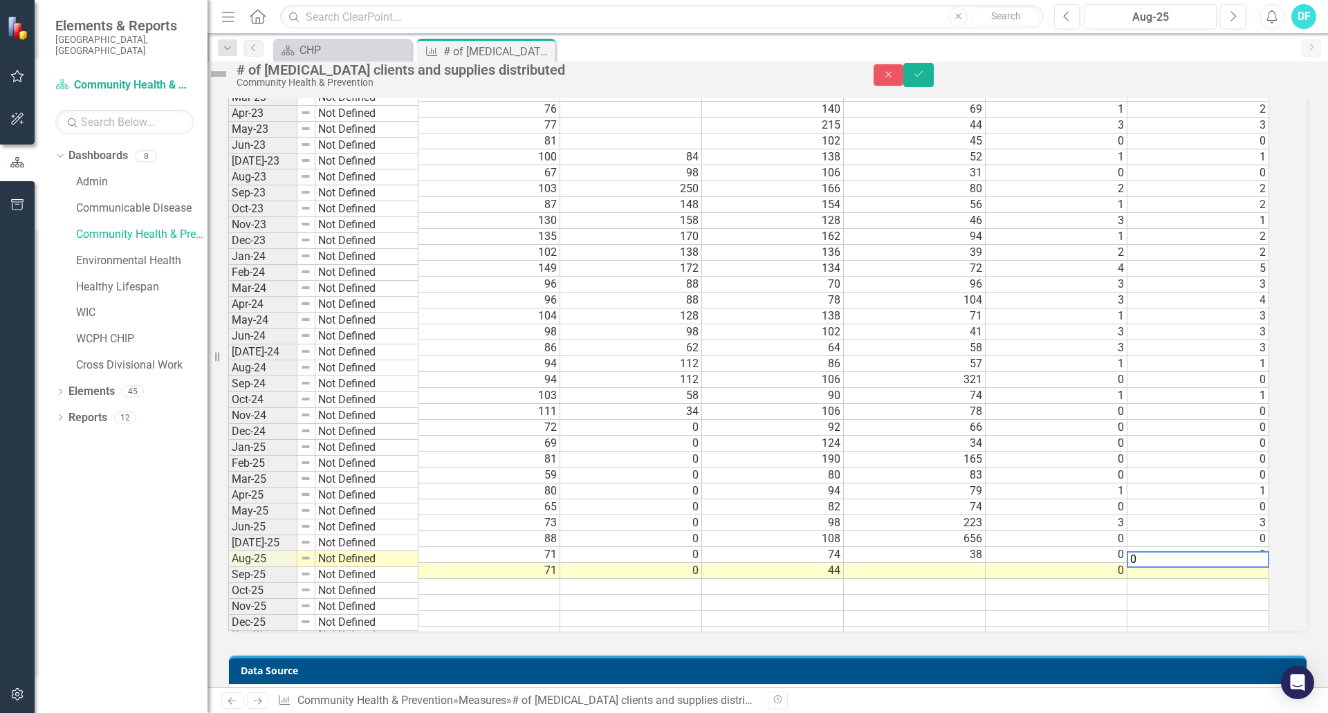
click at [985, 579] on td at bounding box center [915, 571] width 142 height 16
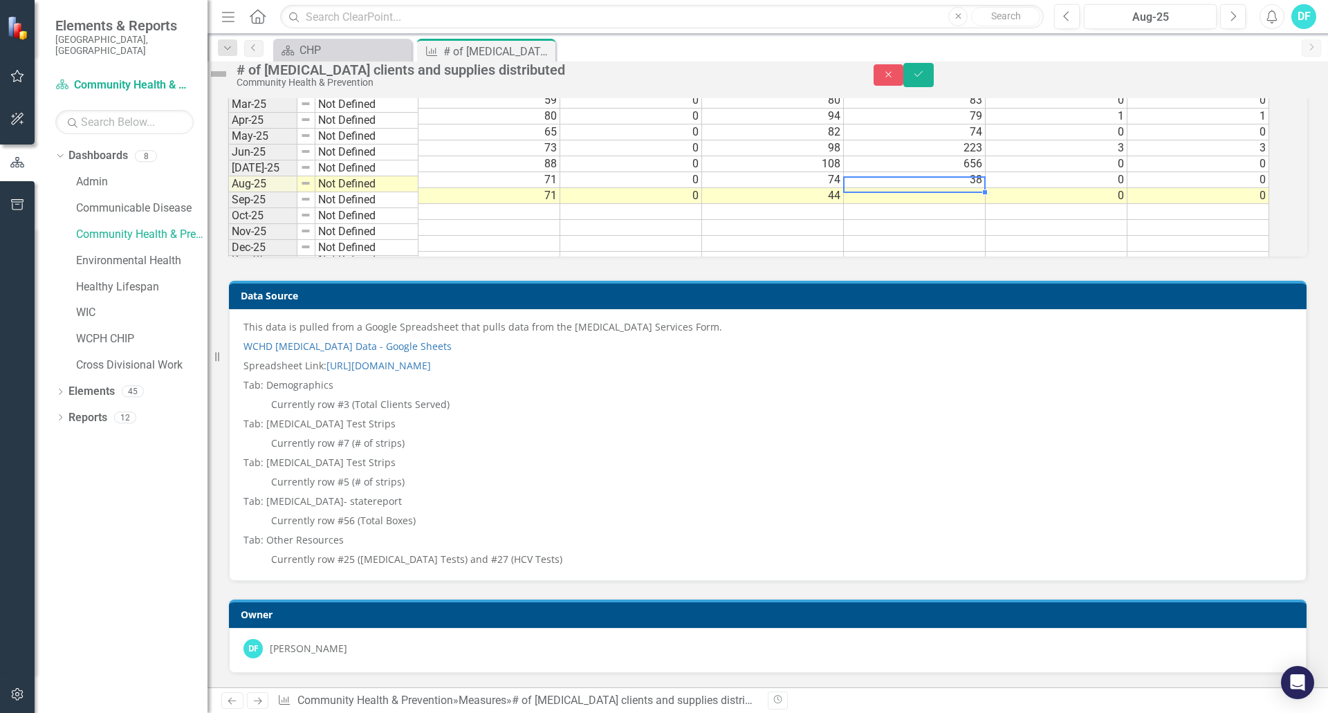
scroll to position [1137, 0]
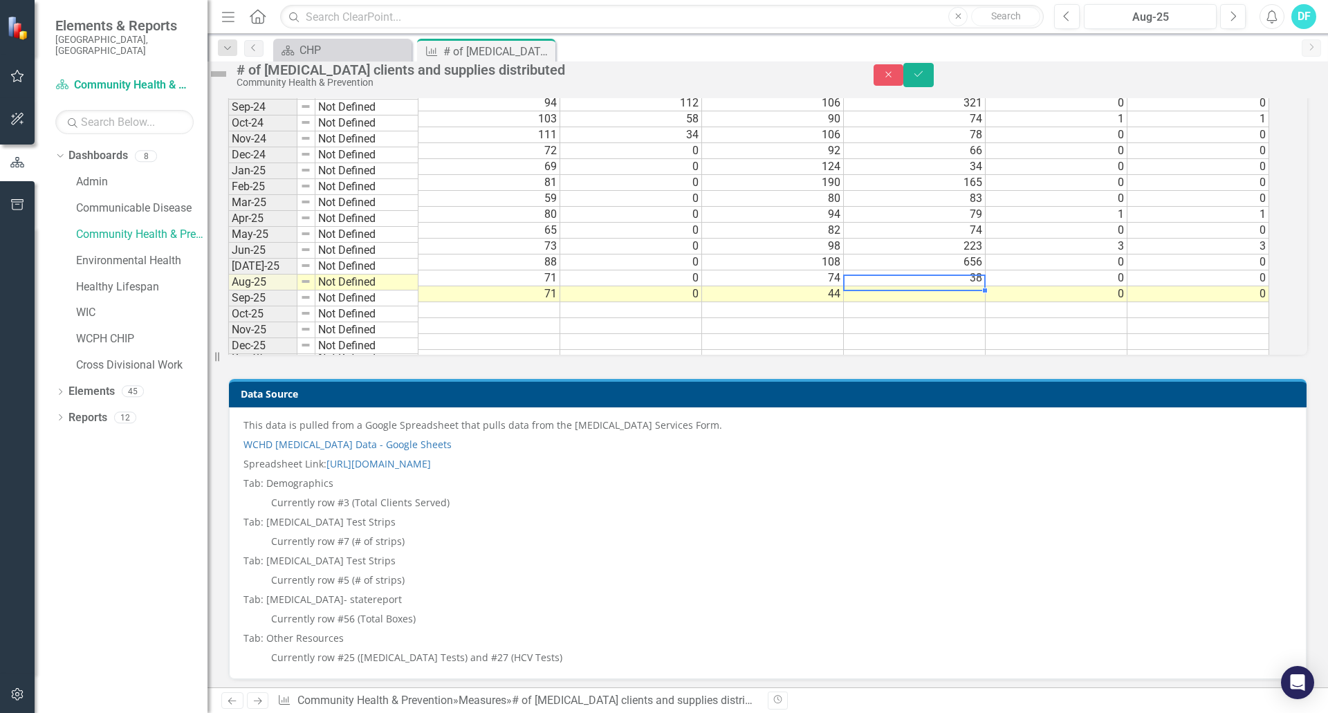
click at [934, 302] on td at bounding box center [915, 294] width 142 height 16
type textarea "29"
click at [924, 79] on icon "Save" at bounding box center [918, 74] width 12 height 10
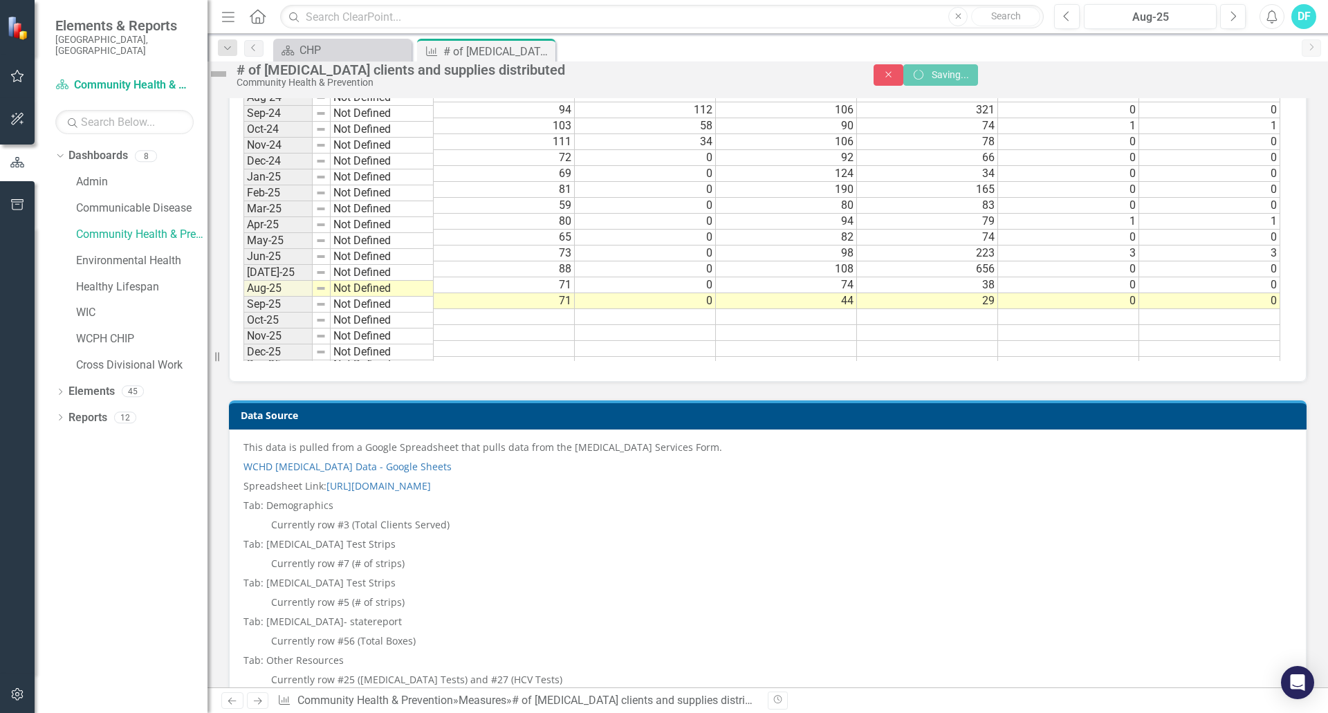
scroll to position [1133, 0]
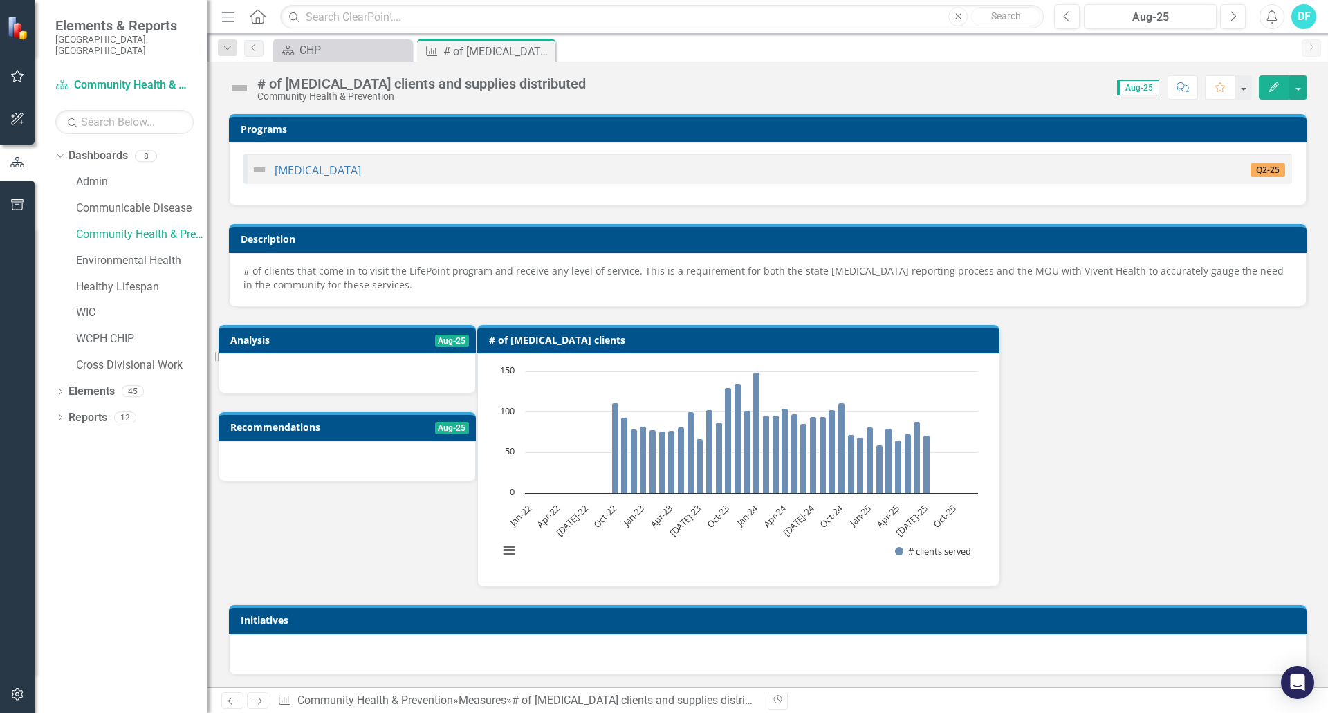
click at [0, 0] on icon "Close" at bounding box center [0, 0] width 0 height 0
